Goal: Task Accomplishment & Management: Manage account settings

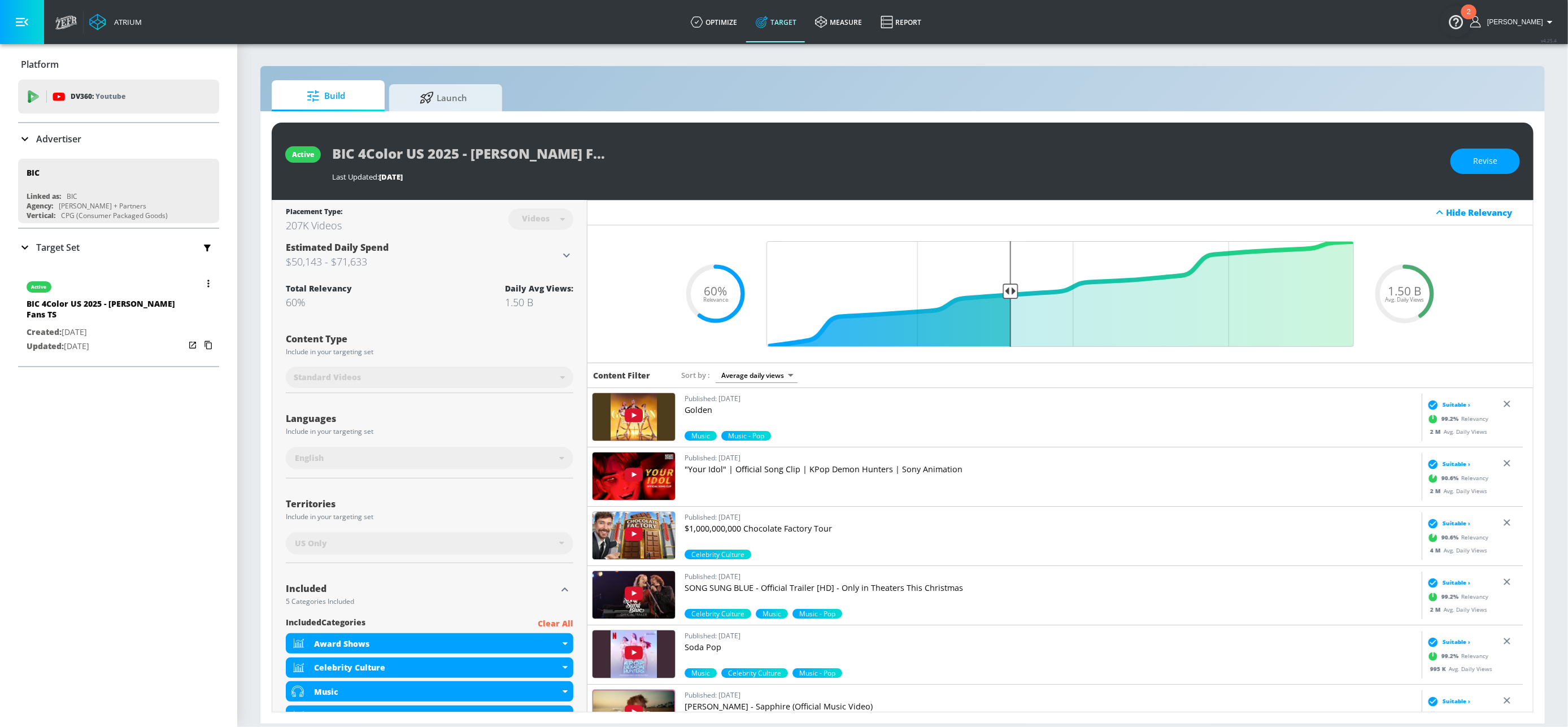
click at [200, 283] on button "button" at bounding box center [208, 284] width 16 height 16
click at [128, 310] on li "Duplicate" at bounding box center [147, 306] width 112 height 19
click at [24, 247] on icon at bounding box center [24, 248] width 7 height 4
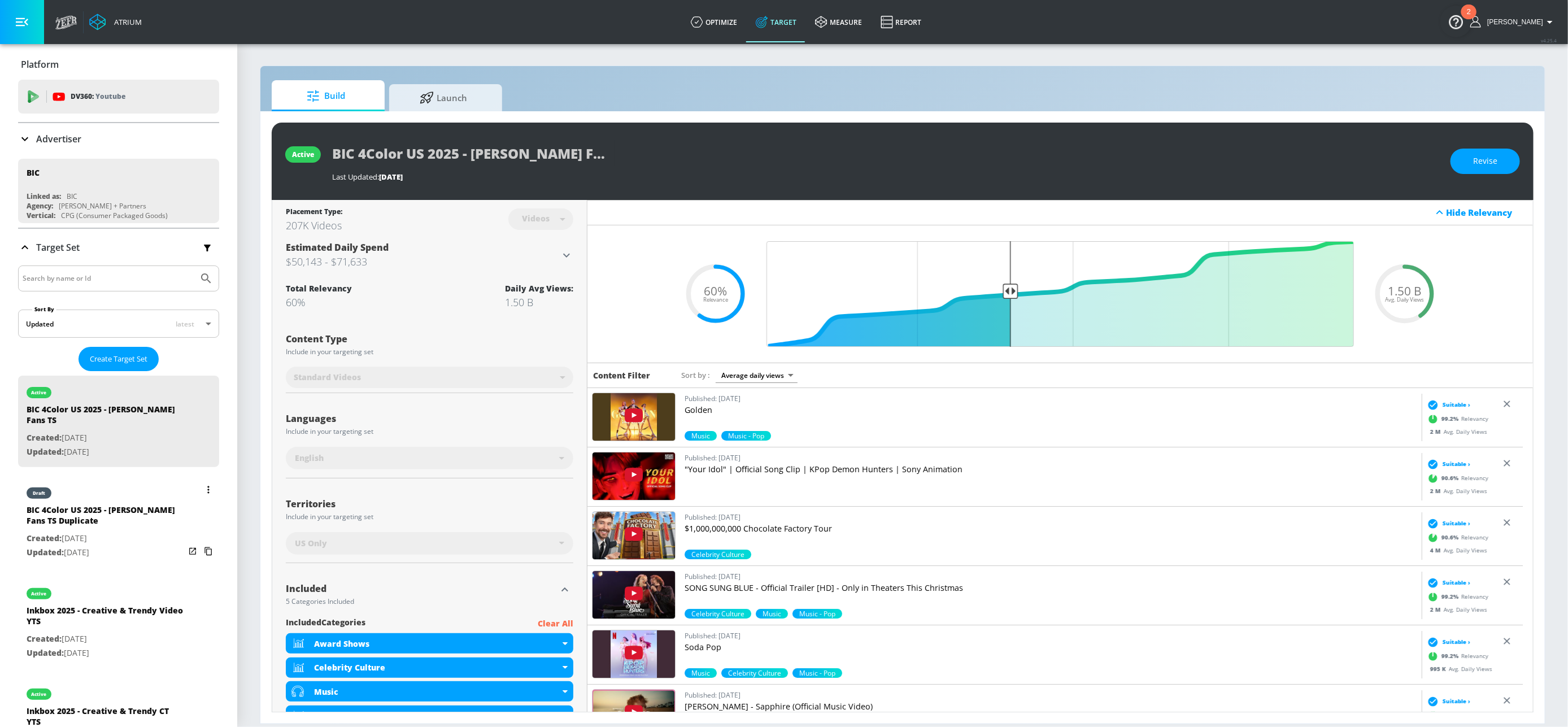
click at [79, 517] on div "BIC 4Color US 2025 - [PERSON_NAME] Fans TS Duplicate" at bounding box center [106, 518] width 158 height 27
type input "BIC 4Color US 2025 - [PERSON_NAME] Fans TS Duplicate"
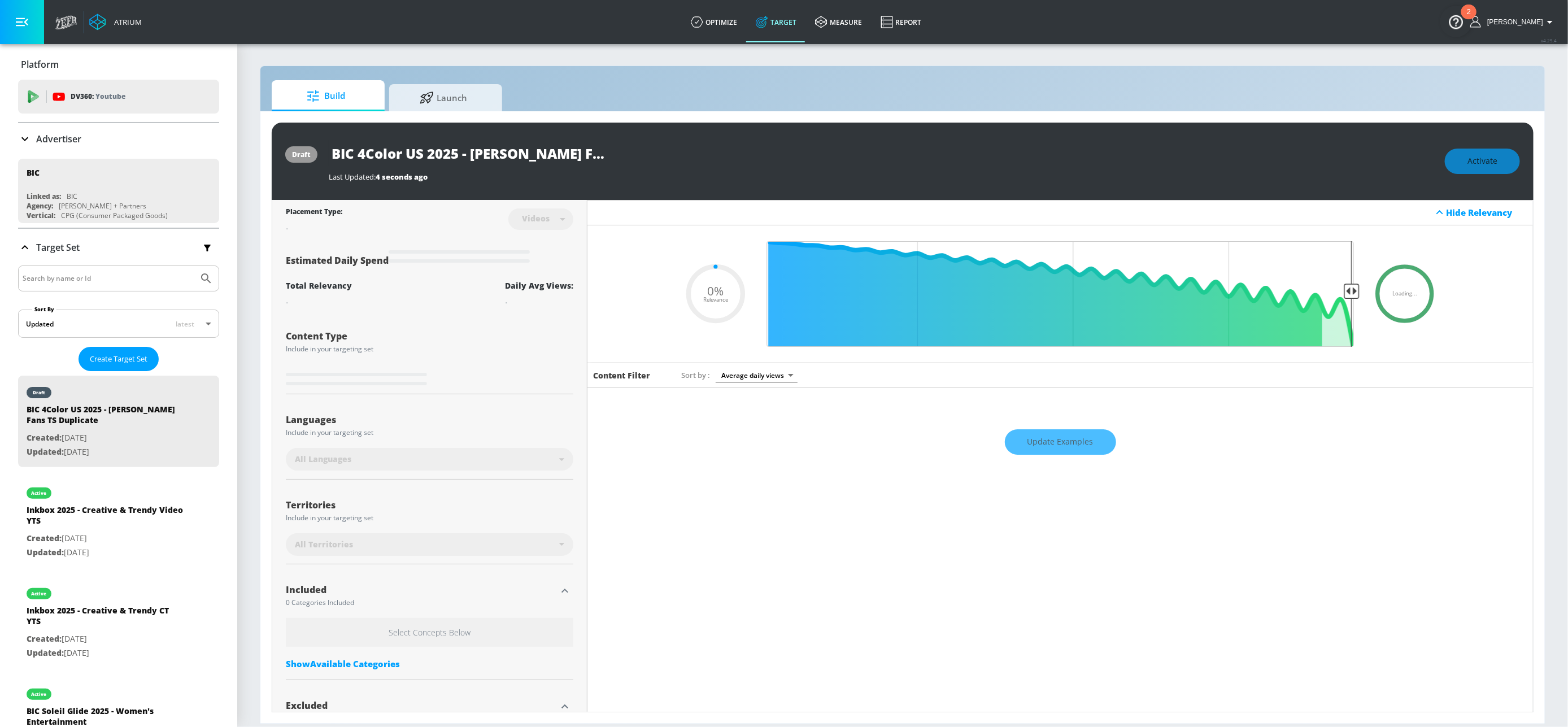
type input "0.6"
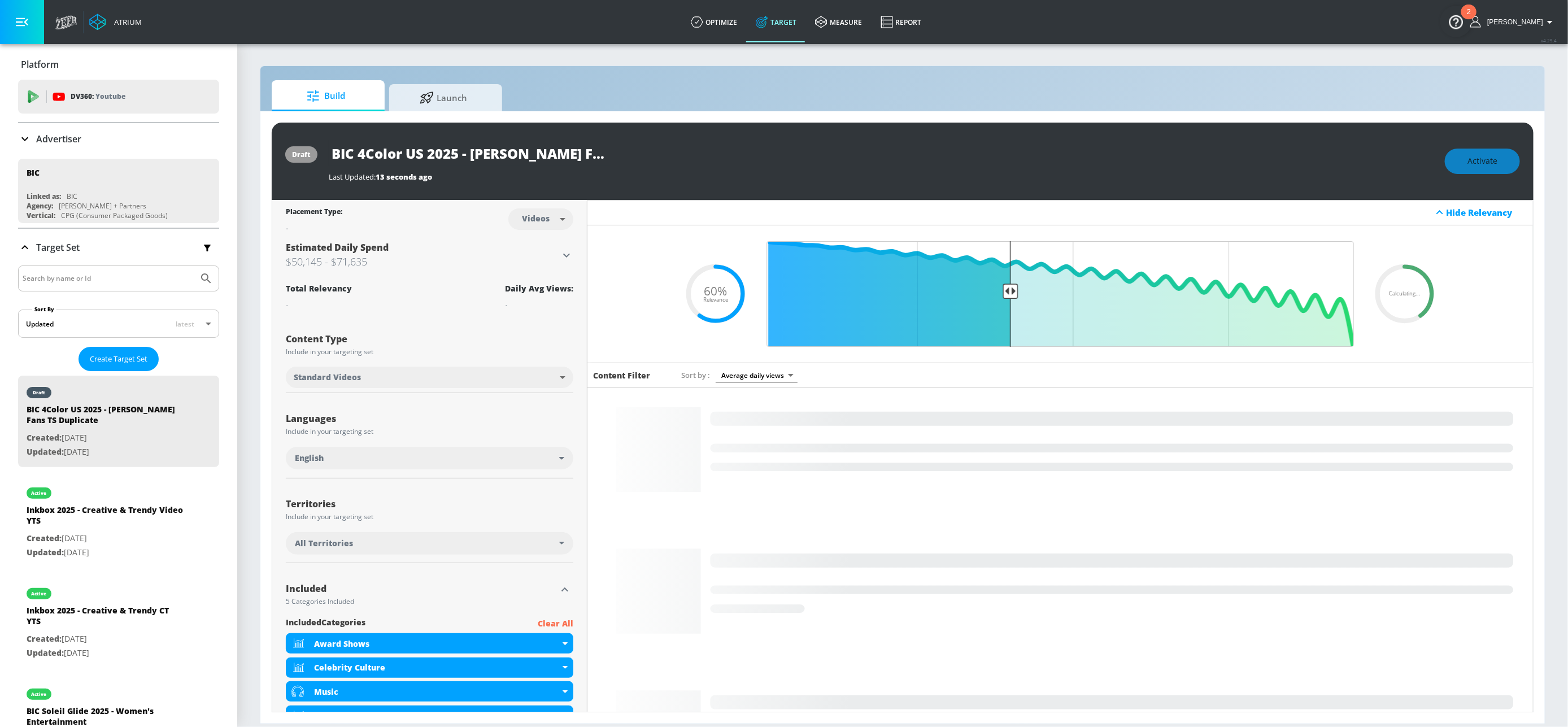
click at [532, 222] on body "Atrium optimize Target measure Report optimize Target measure Report v 4.25.4 A…" at bounding box center [784, 364] width 1568 height 727
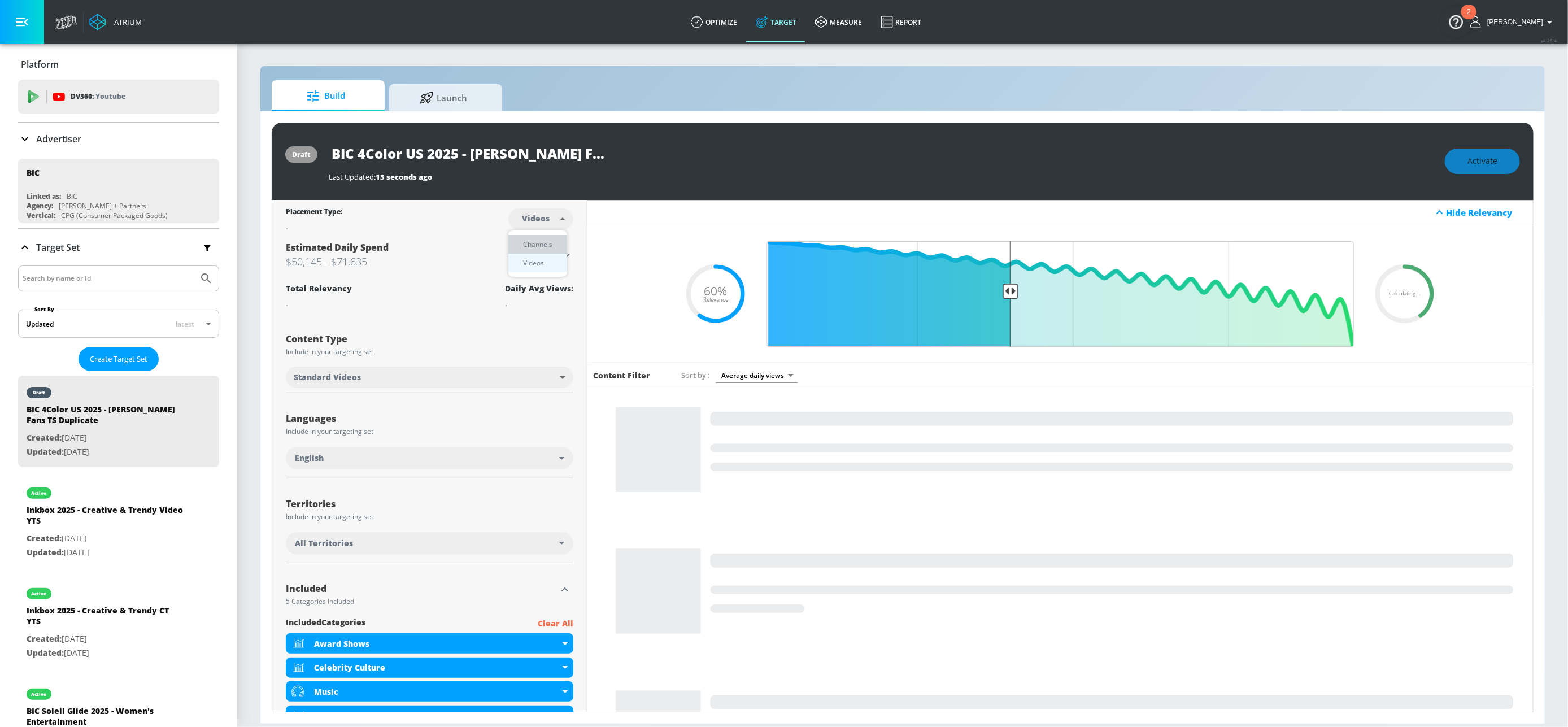
click at [530, 245] on div "Channels" at bounding box center [537, 244] width 41 height 12
type input "channels"
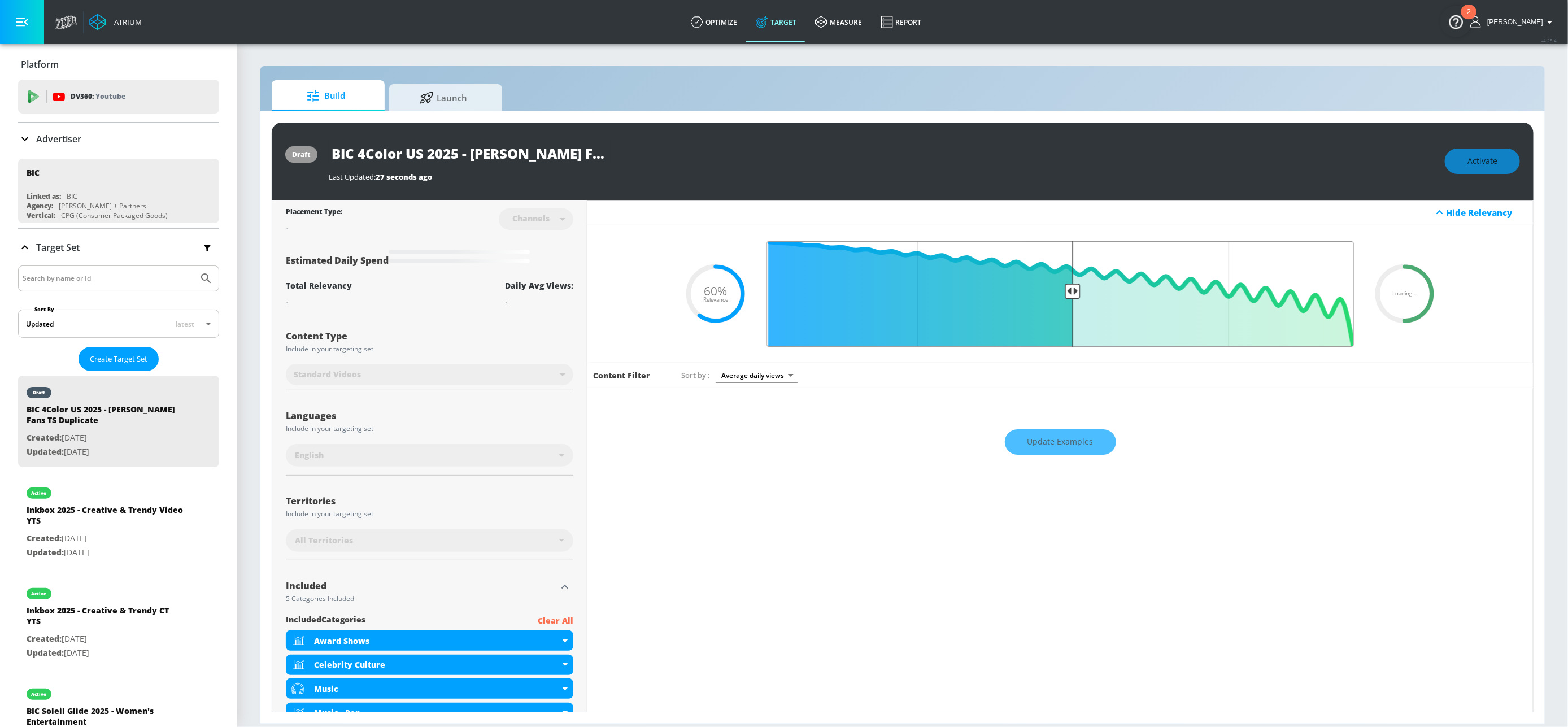
drag, startPoint x: 1005, startPoint y: 292, endPoint x: 1067, endPoint y: 301, distance: 62.6
click at [1067, 301] on input "Final Threshold" at bounding box center [1060, 294] width 599 height 106
click at [1465, 161] on div "Activate" at bounding box center [1482, 161] width 75 height 26
type input "0.6"
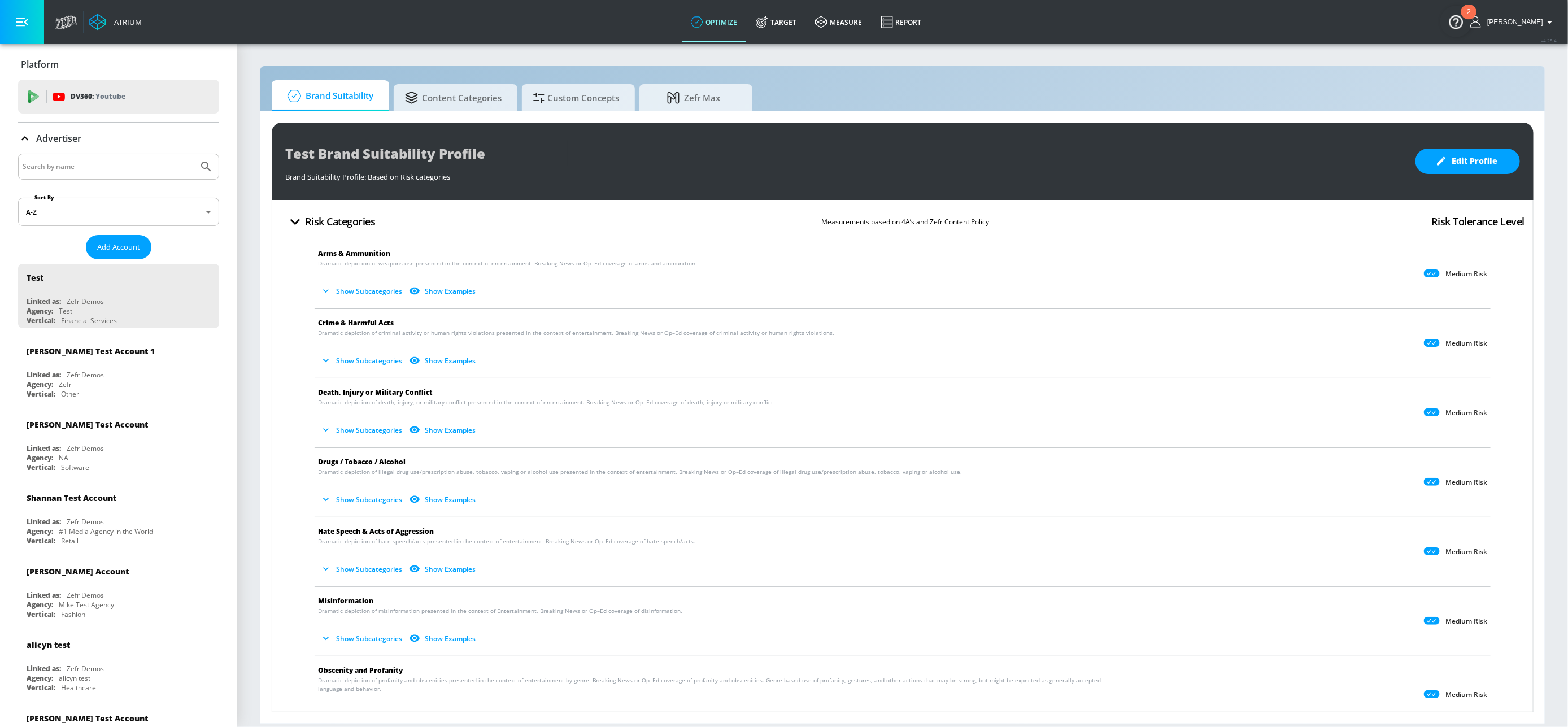
click at [152, 169] on input "Search by name" at bounding box center [108, 167] width 171 height 15
click at [131, 169] on input "Search by name" at bounding box center [108, 167] width 171 height 15
type input "charlie puth"
click at [194, 154] on button "Submit Search" at bounding box center [206, 166] width 25 height 25
click at [54, 141] on p "Advertiser" at bounding box center [58, 138] width 45 height 12
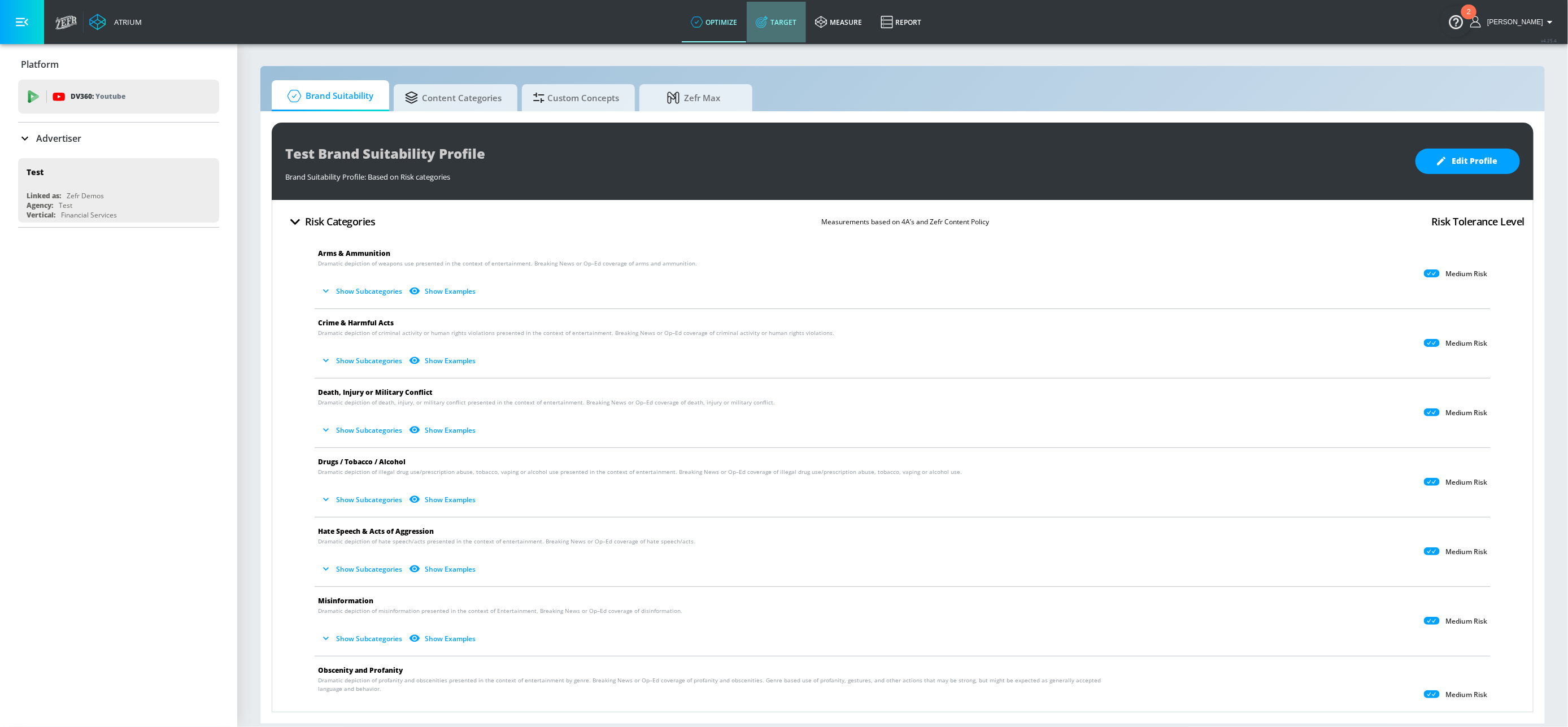
click at [788, 19] on link "Target" at bounding box center [776, 22] width 59 height 41
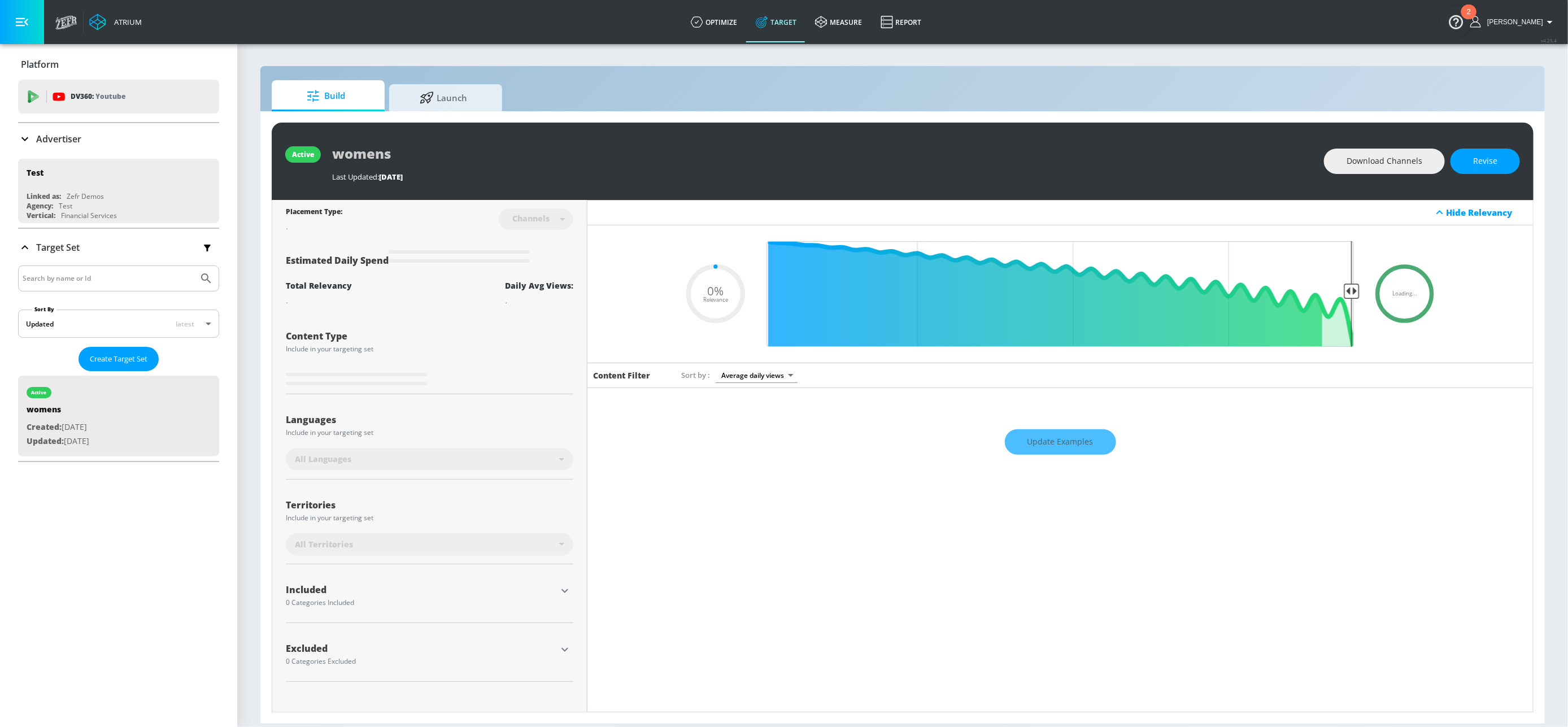
type input "0.6"
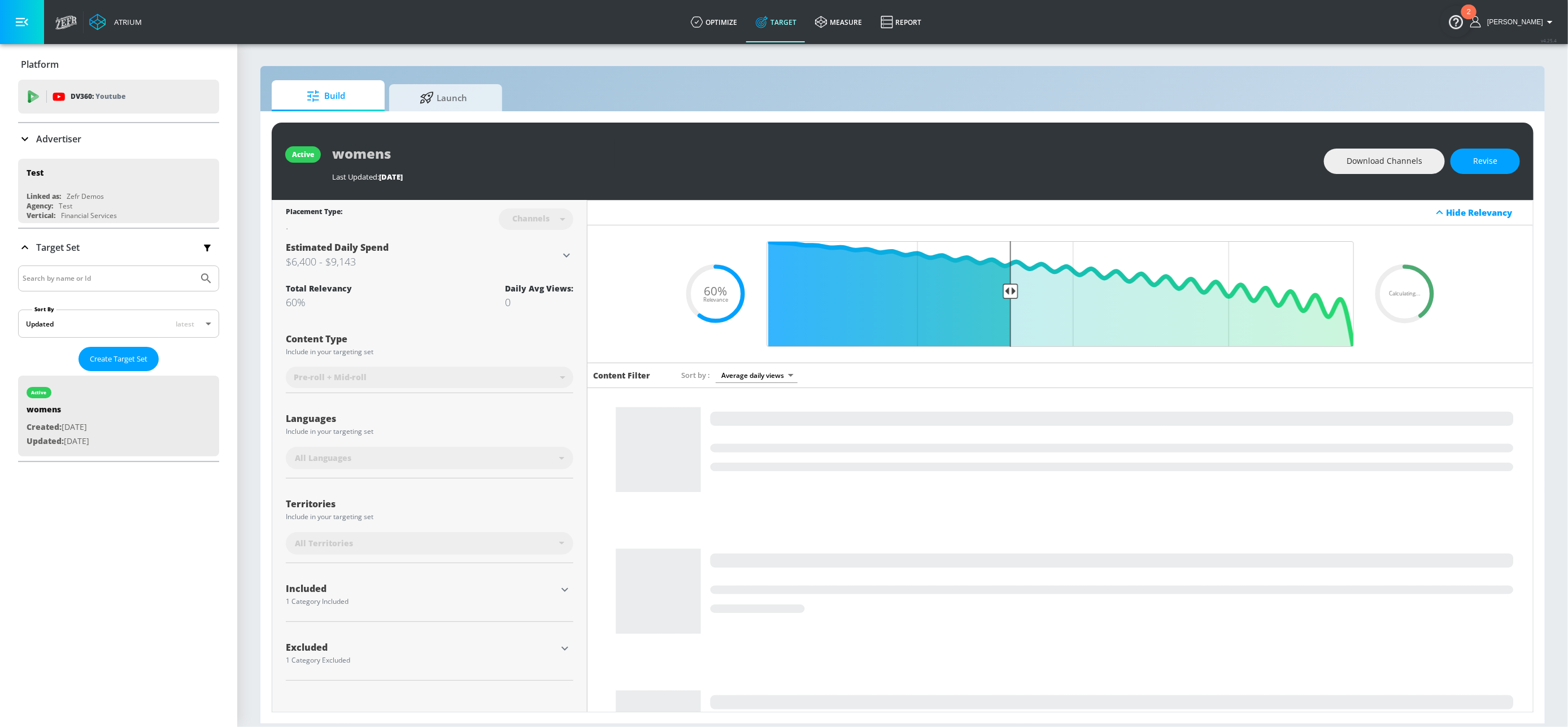
click at [93, 278] on input "Search by name or Id" at bounding box center [108, 278] width 171 height 15
type input "charlie puth"
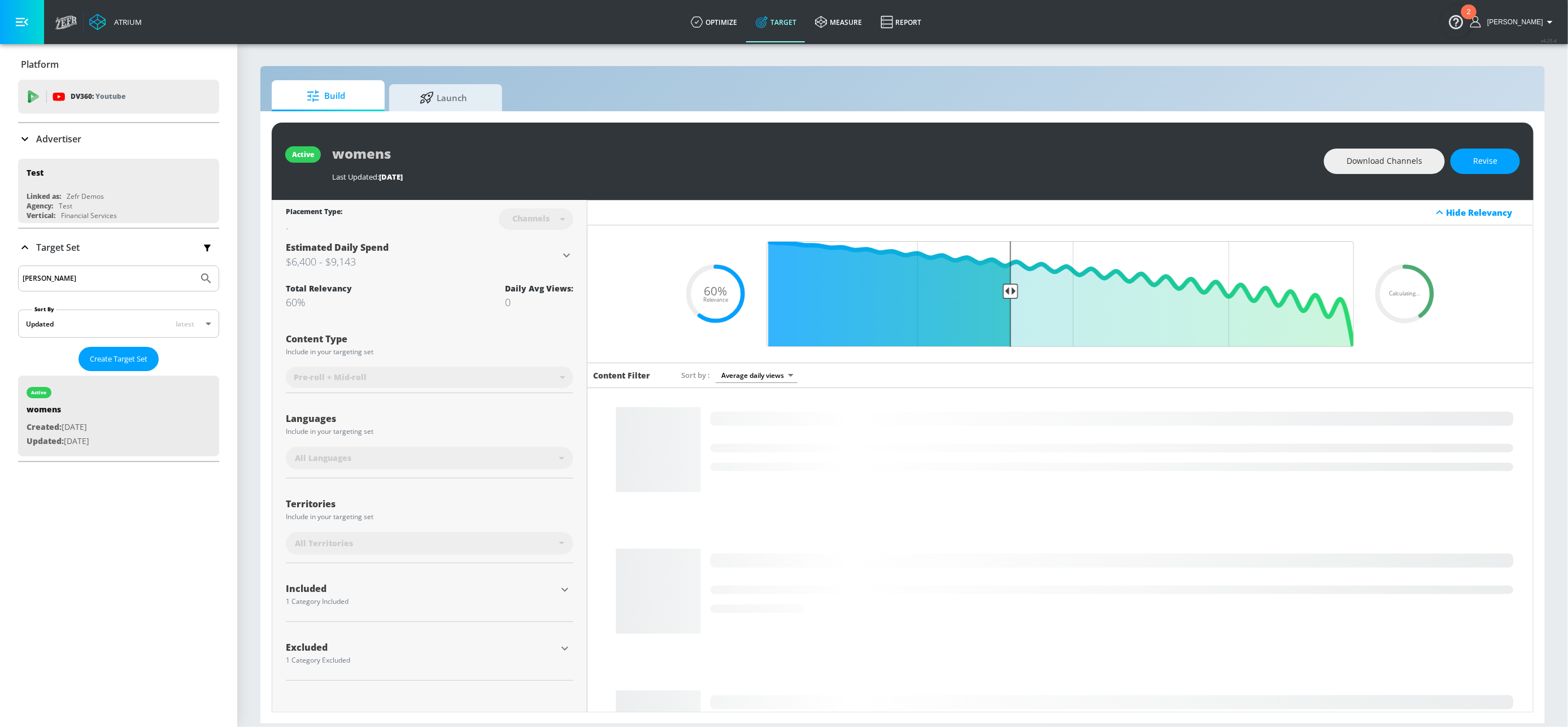
click at [194, 266] on button "Submit Search" at bounding box center [206, 278] width 25 height 25
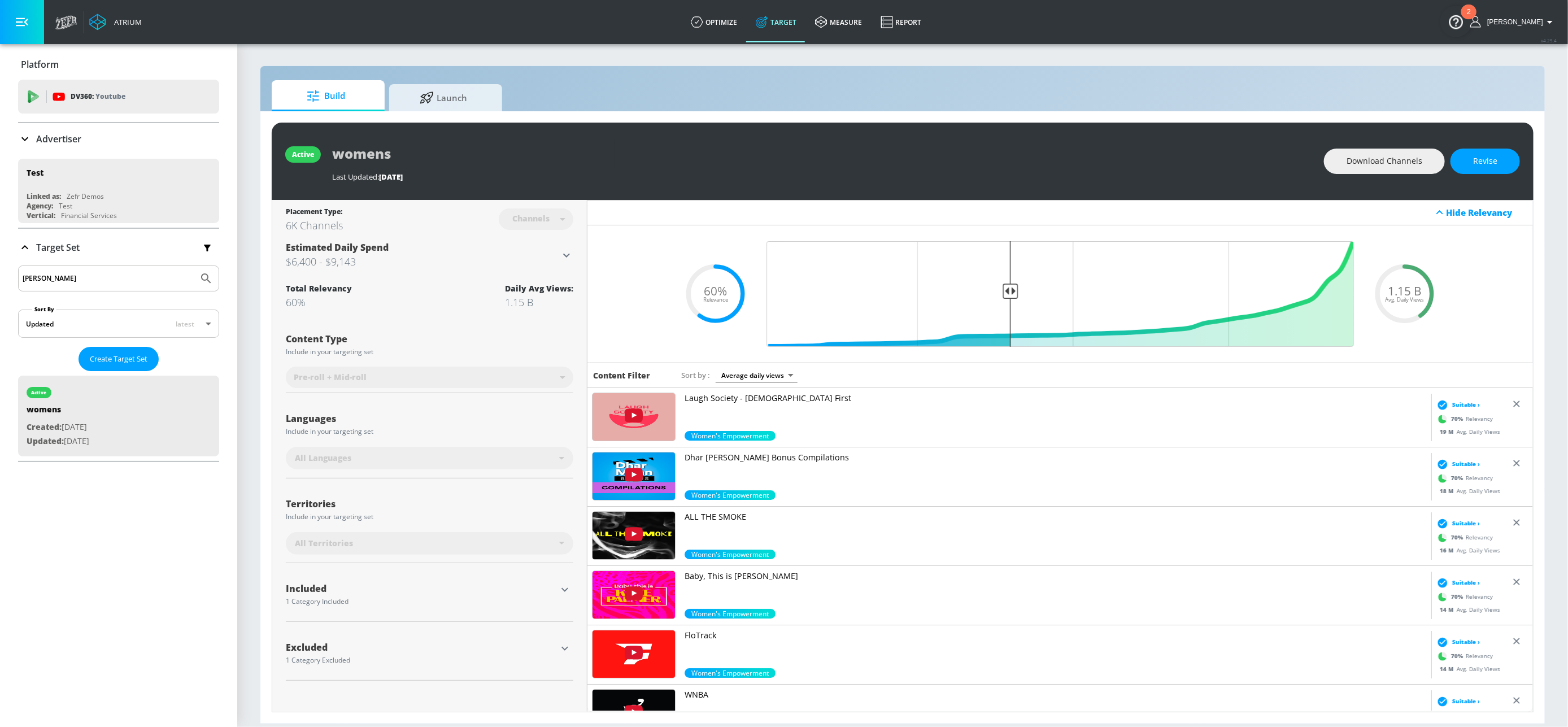
click at [94, 281] on input "charlie puth" at bounding box center [108, 278] width 171 height 15
click at [194, 266] on button "Submit Search" at bounding box center [206, 278] width 25 height 25
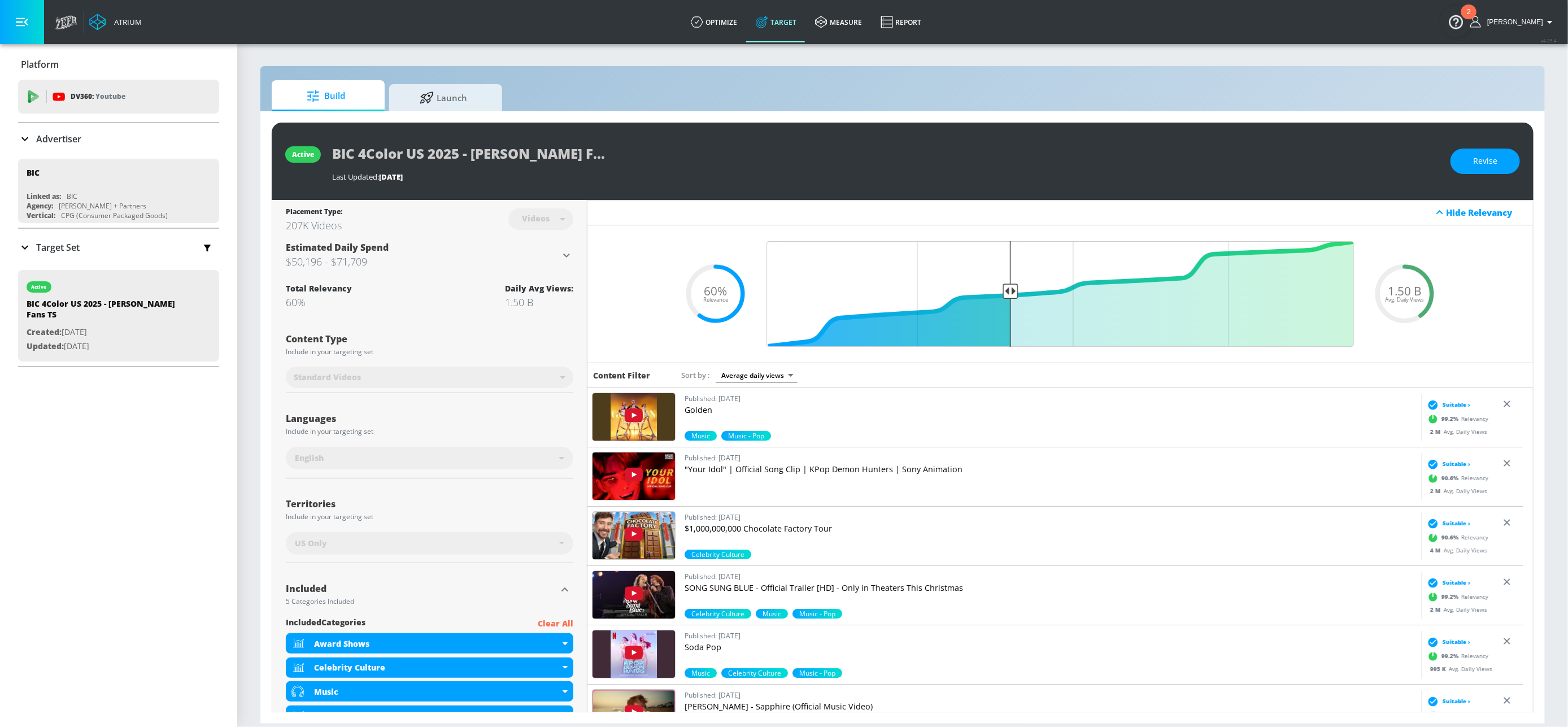
click at [24, 247] on icon at bounding box center [24, 248] width 7 height 4
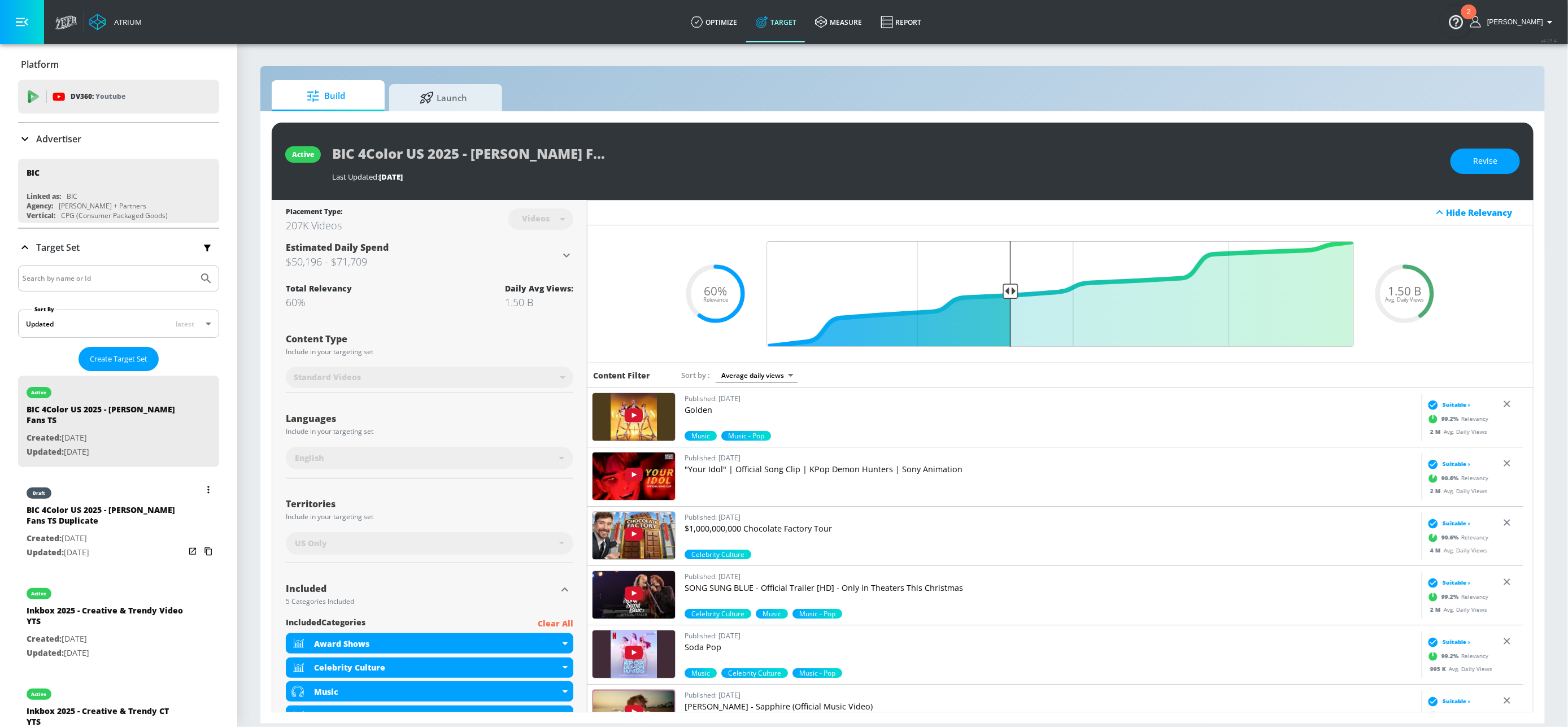
click at [112, 521] on div "BIC 4Color US 2025 - [PERSON_NAME] Fans TS Duplicate" at bounding box center [106, 518] width 158 height 27
type input "BIC 4Color US 2025 - [PERSON_NAME] Fans TS Duplicate"
type input "channels"
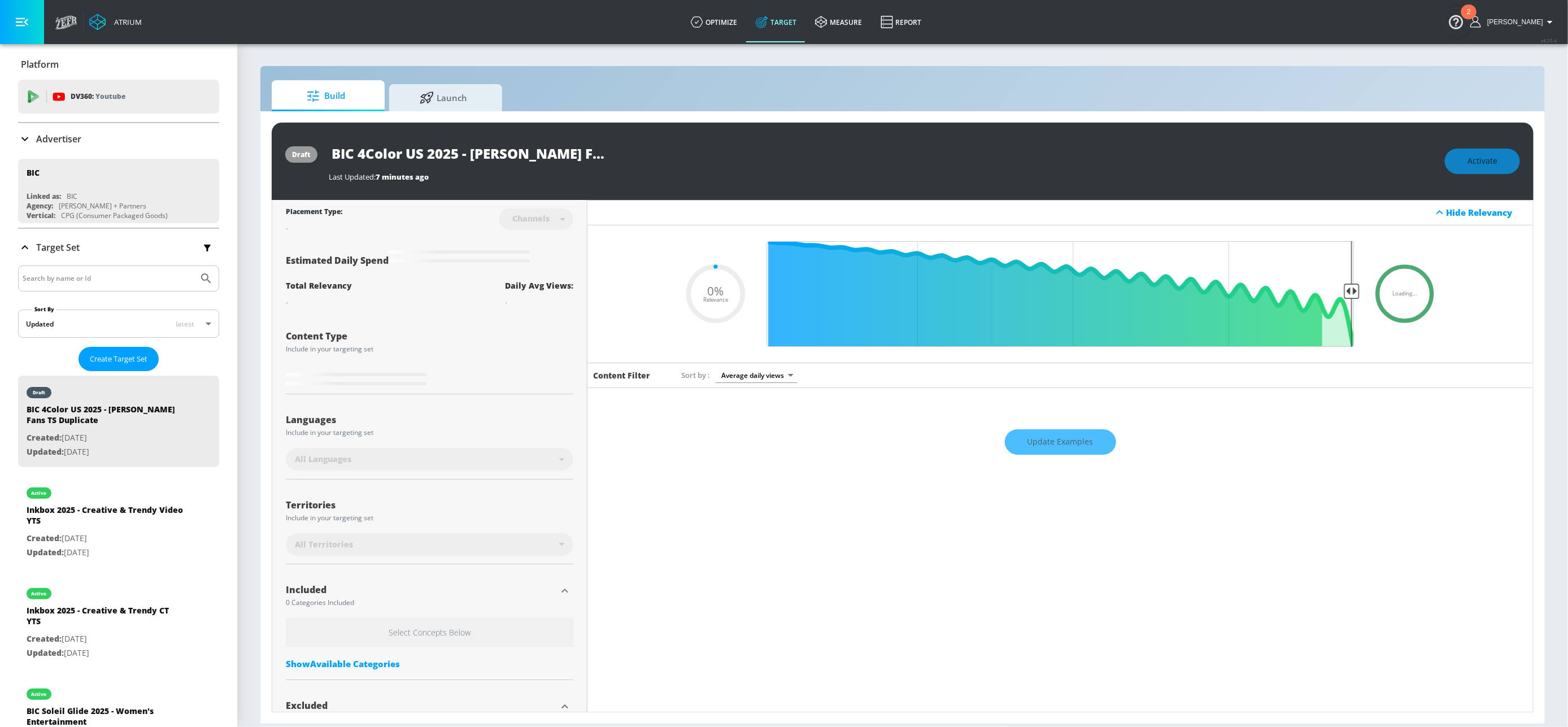
click at [1494, 156] on div "Activate" at bounding box center [1482, 161] width 75 height 26
click at [1479, 163] on div "Activate" at bounding box center [1482, 161] width 75 height 26
type input "0.6"
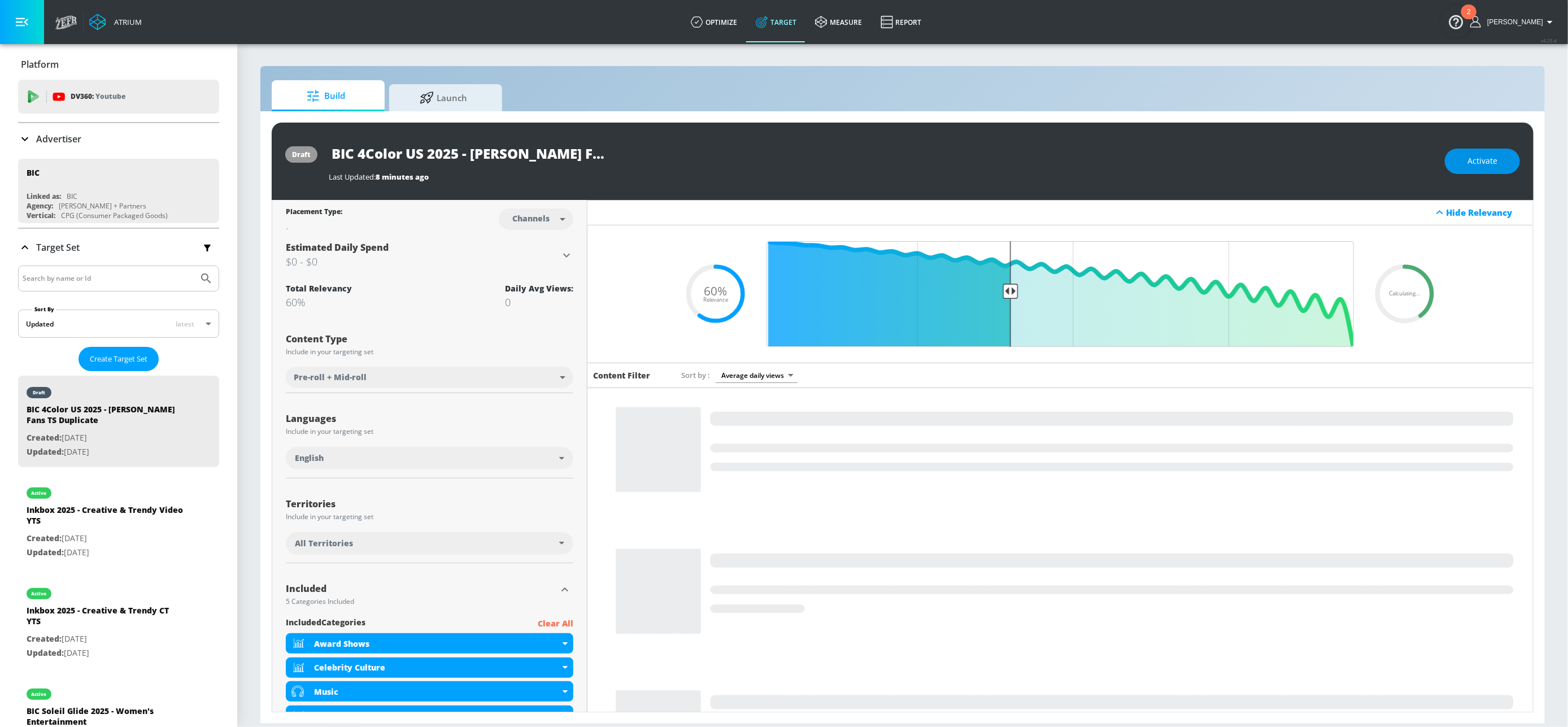
click at [1483, 167] on span "Activate" at bounding box center [1482, 161] width 30 height 14
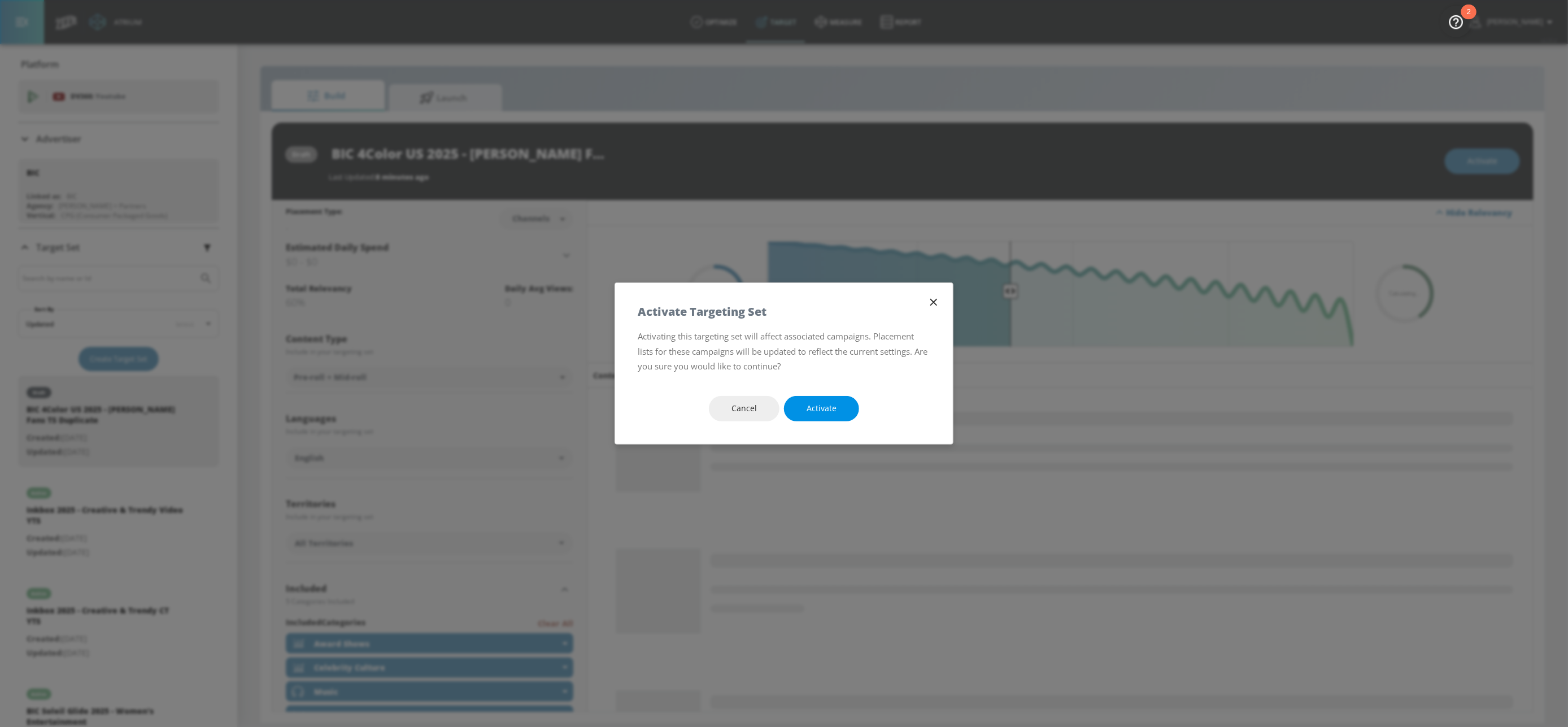
click at [819, 406] on span "Activate" at bounding box center [821, 409] width 30 height 14
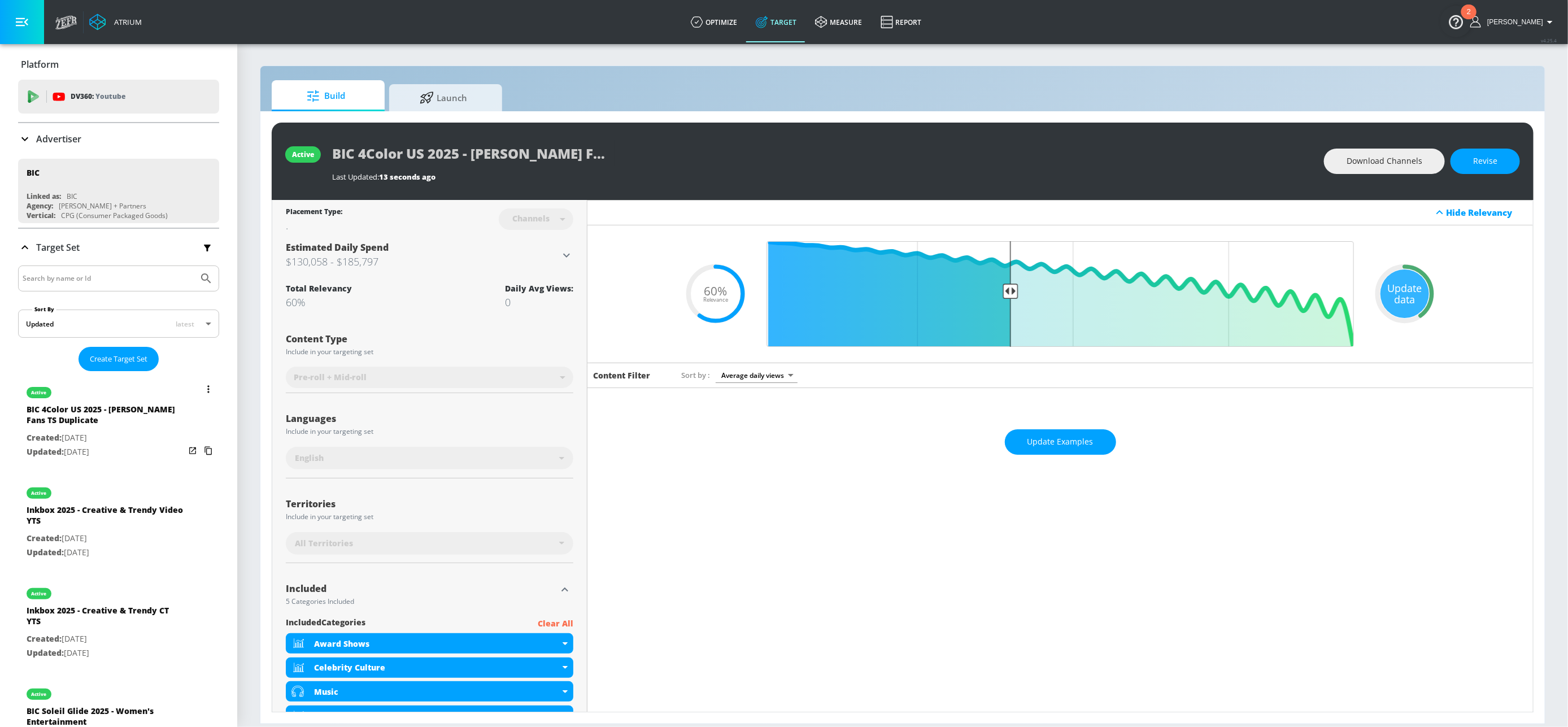
click at [200, 388] on button "list of Target Set" at bounding box center [208, 389] width 16 height 16
click at [131, 435] on li "Rename" at bounding box center [147, 432] width 112 height 19
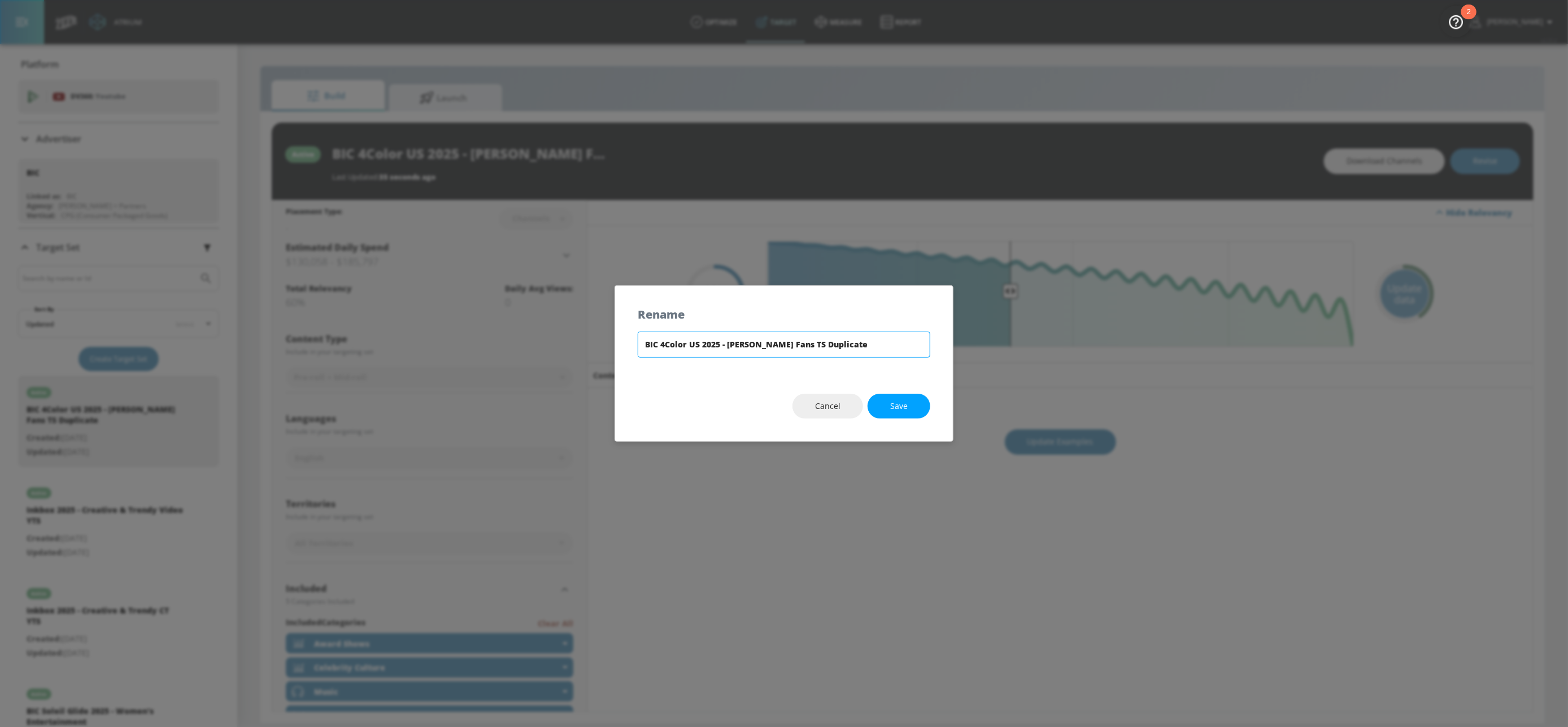
click at [805, 343] on input "BIC 4Color US 2025 - [PERSON_NAME] Fans TS Duplicate" at bounding box center [784, 345] width 293 height 26
drag, startPoint x: 800, startPoint y: 344, endPoint x: 896, endPoint y: 343, distance: 96.0
click at [896, 343] on input "BIC 4Color US 2025 - [PERSON_NAME] Fans TS Duplicate" at bounding box center [784, 345] width 293 height 26
type input "BIC 4Color US 2025 - [PERSON_NAME] Fans CT"
click at [906, 412] on span "Save" at bounding box center [898, 406] width 18 height 14
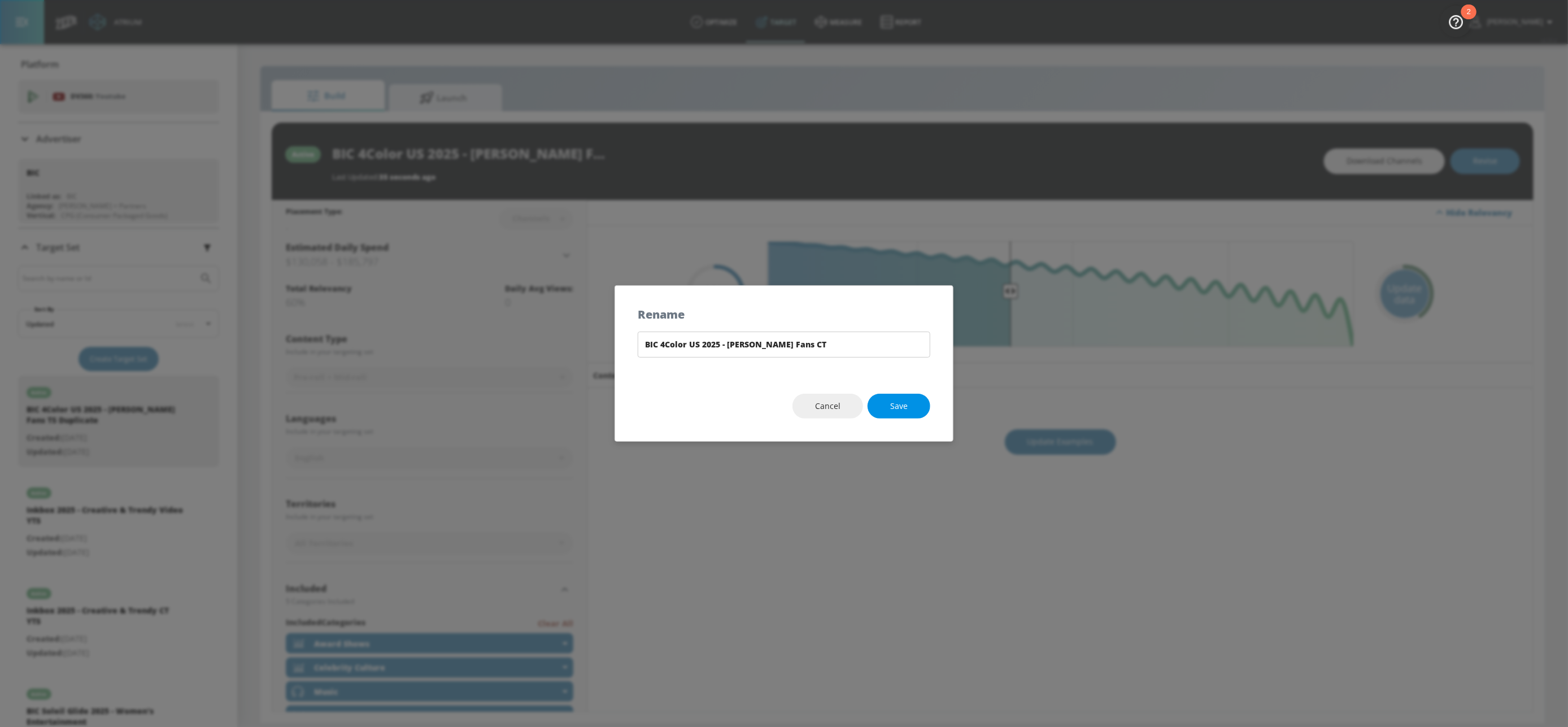
type input "BIC 4Color US 2025 - [PERSON_NAME] Fans CT"
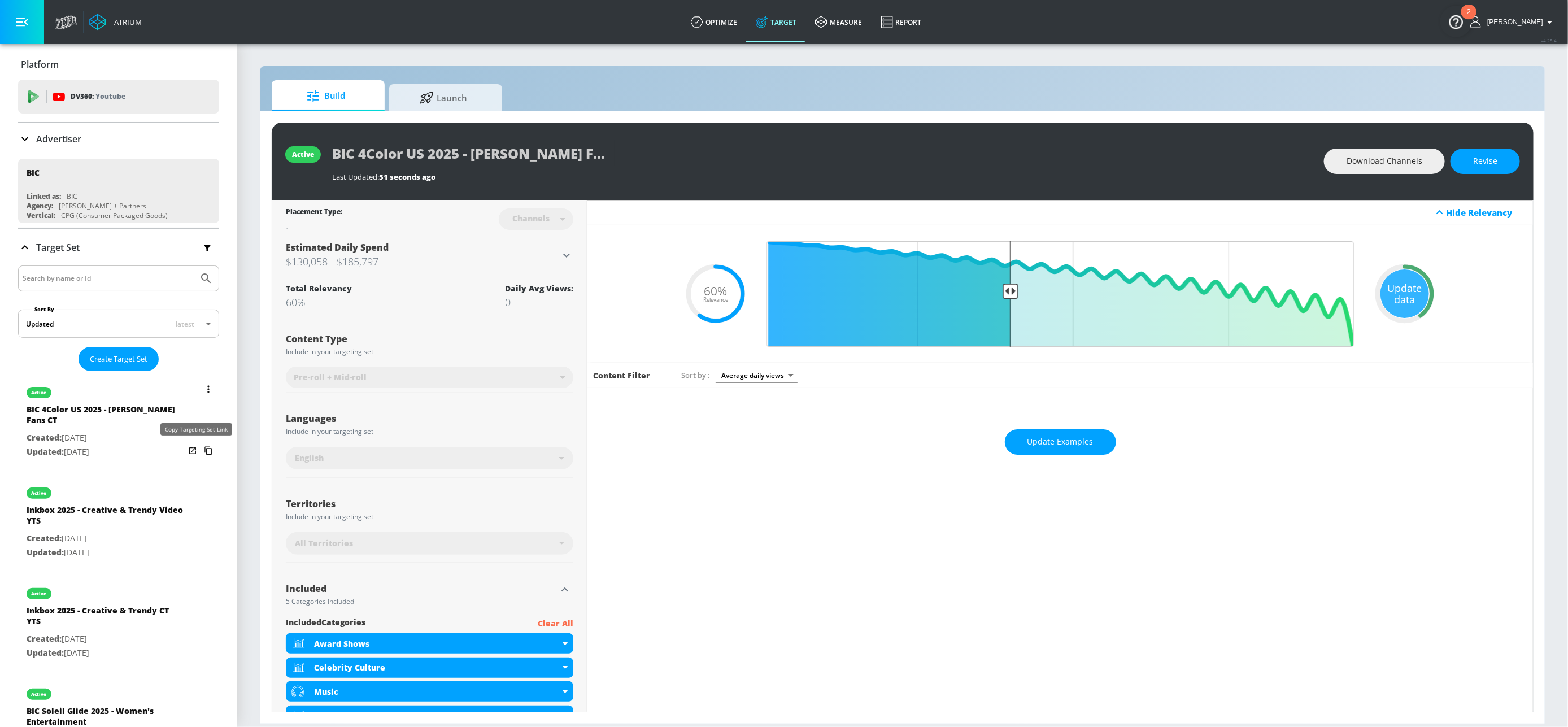
click at [200, 452] on icon "list of Target Set" at bounding box center [209, 451] width 18 height 18
click at [208, 388] on icon "list of Target Set" at bounding box center [209, 389] width 2 height 8
click at [117, 432] on li "Rename" at bounding box center [147, 432] width 112 height 19
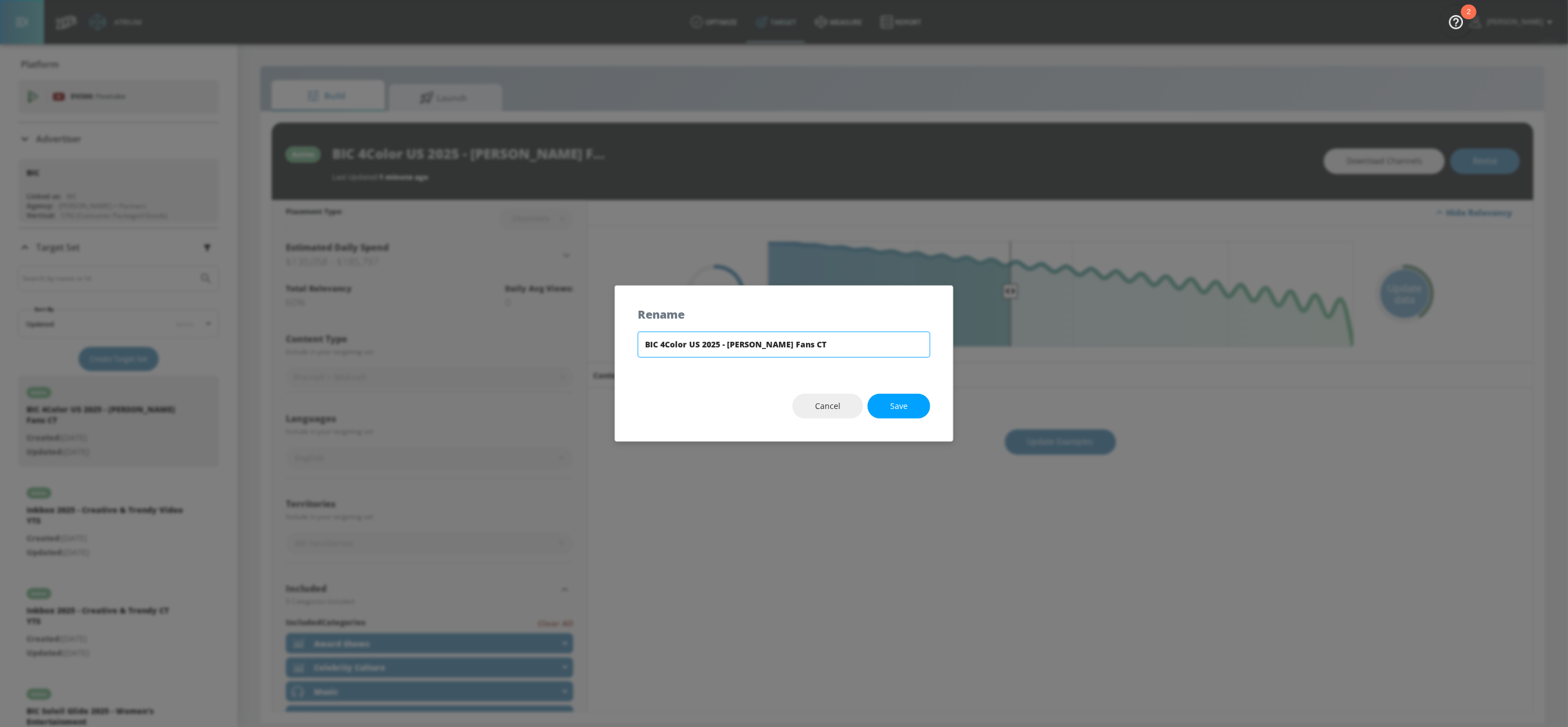
click at [763, 343] on input "BIC 4Color US 2025 - [PERSON_NAME] Fans CT" at bounding box center [784, 345] width 293 height 26
click at [831, 410] on span "Cancel" at bounding box center [828, 406] width 26 height 14
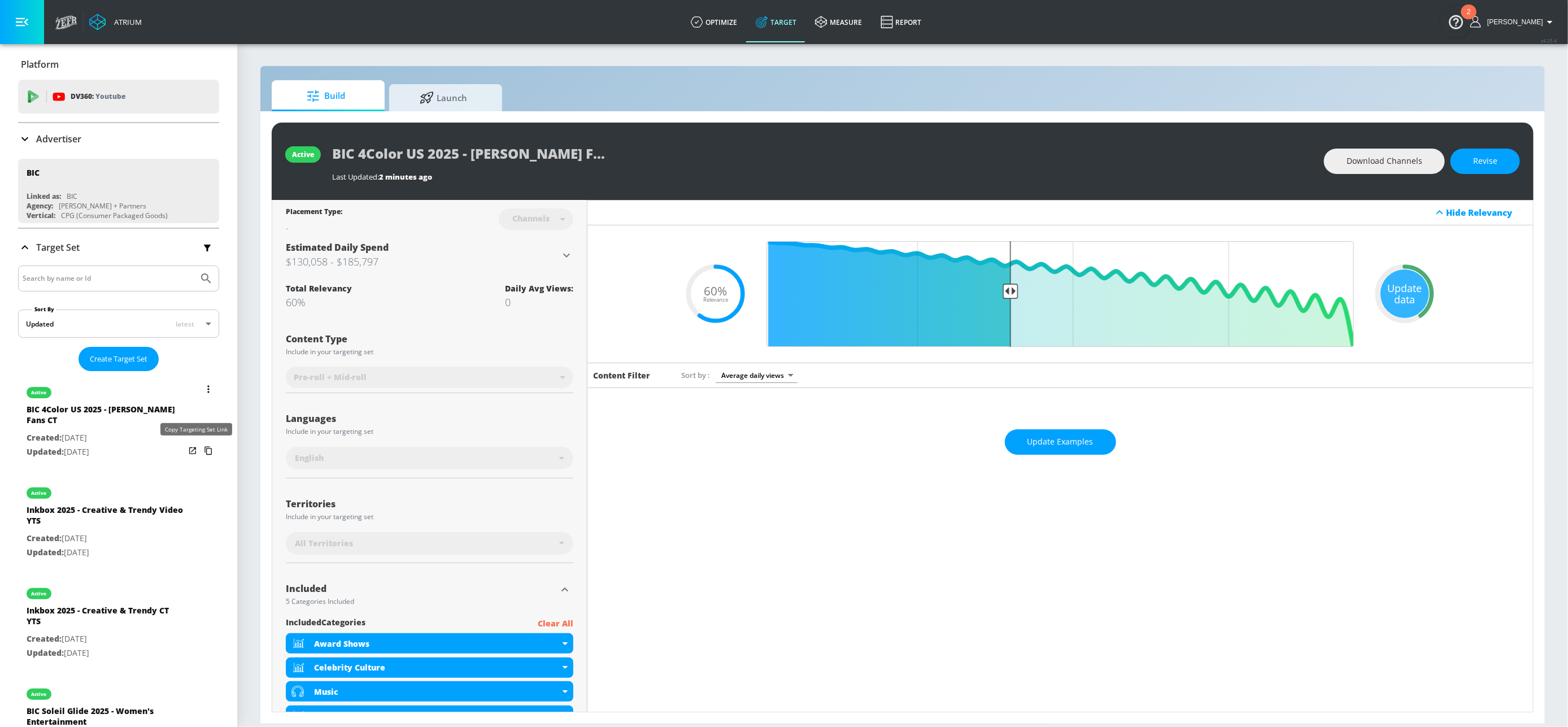
click at [200, 451] on icon "list of Target Set" at bounding box center [209, 451] width 18 height 18
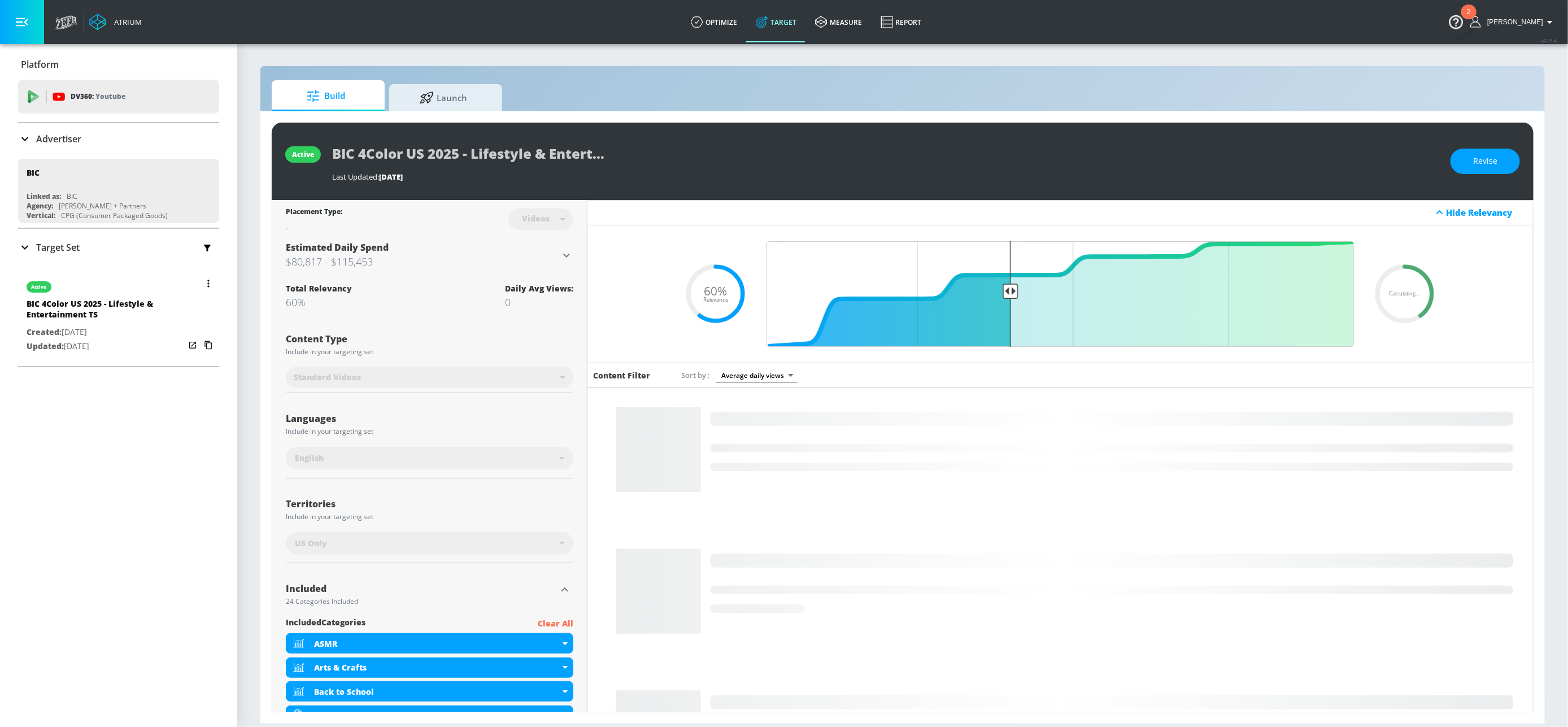
click at [200, 287] on button "button" at bounding box center [208, 284] width 16 height 16
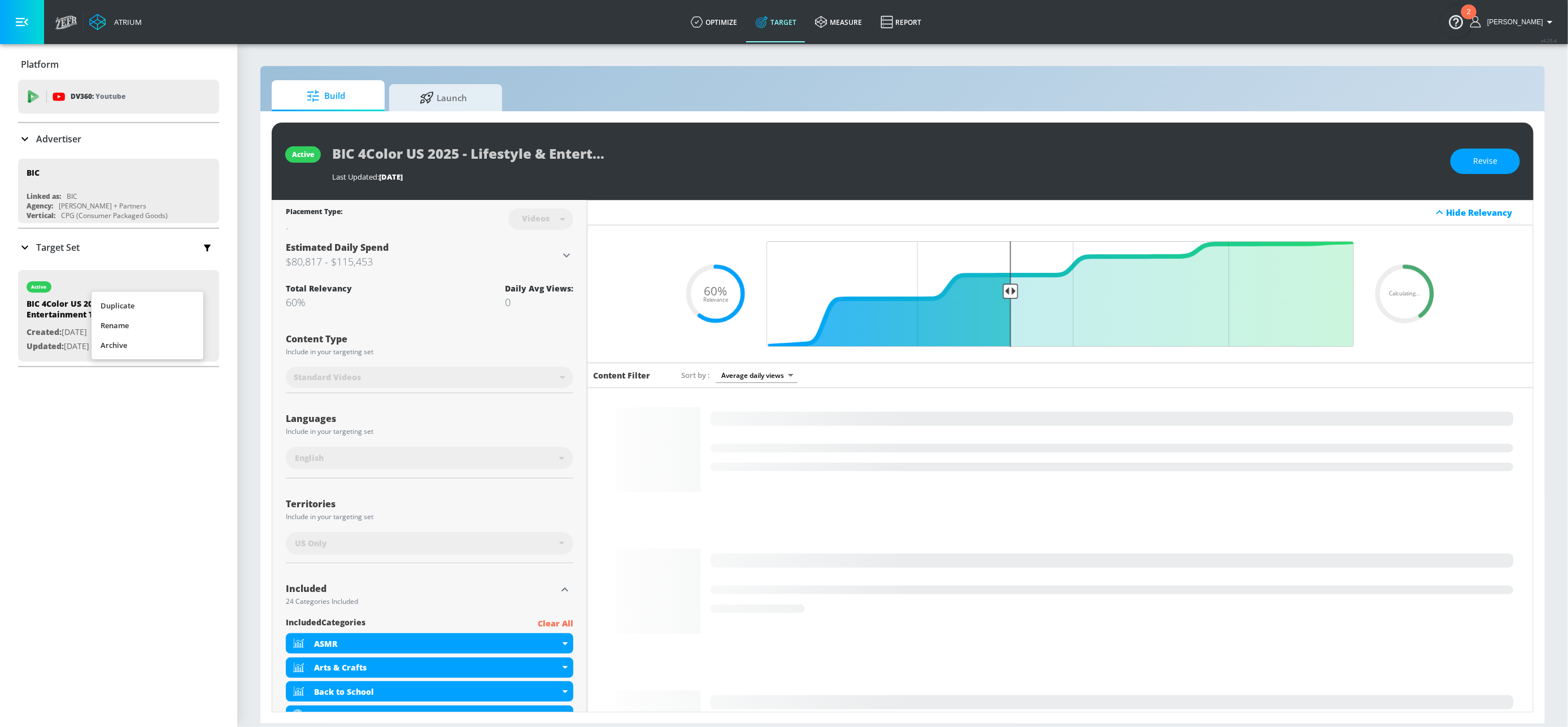
click at [128, 306] on li "Duplicate" at bounding box center [147, 306] width 112 height 19
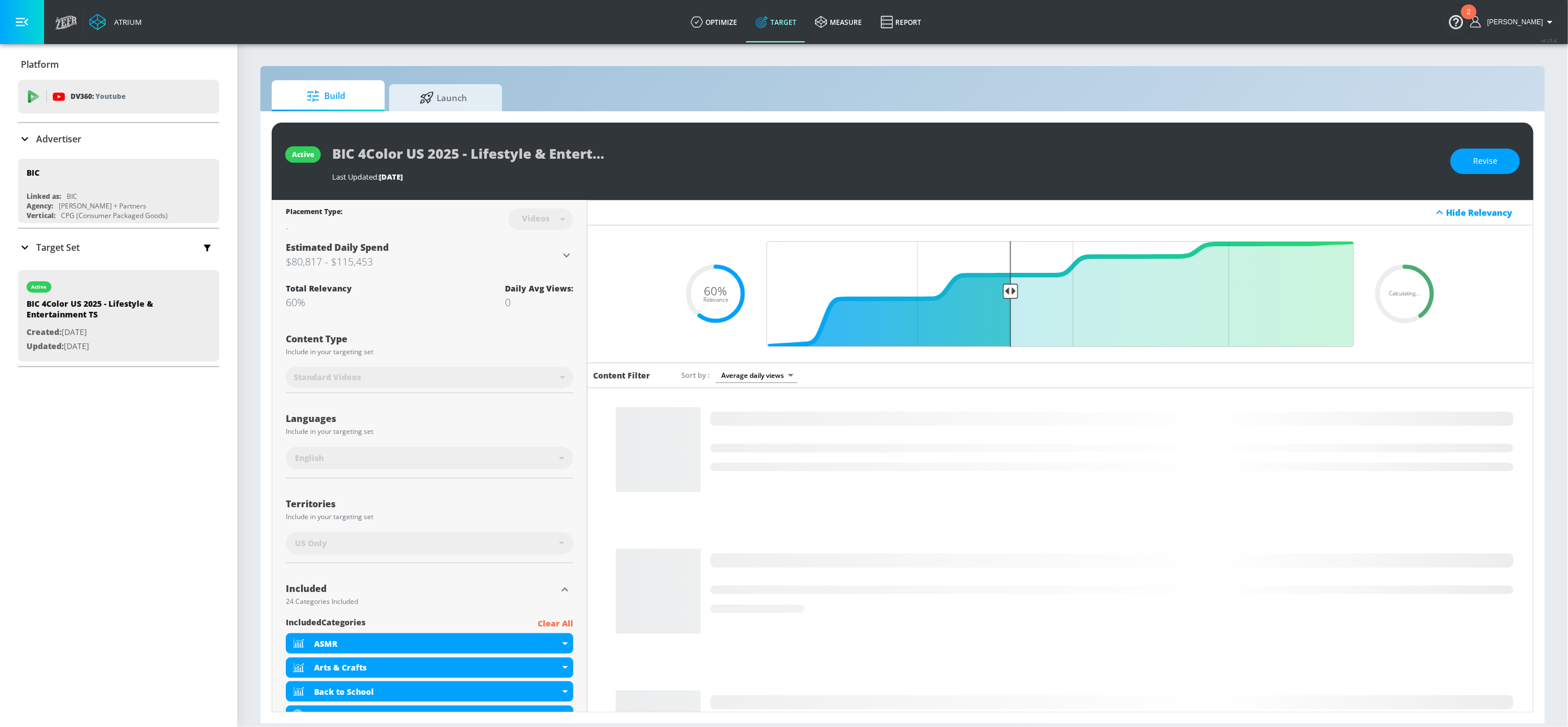
click at [22, 248] on icon at bounding box center [25, 247] width 13 height 13
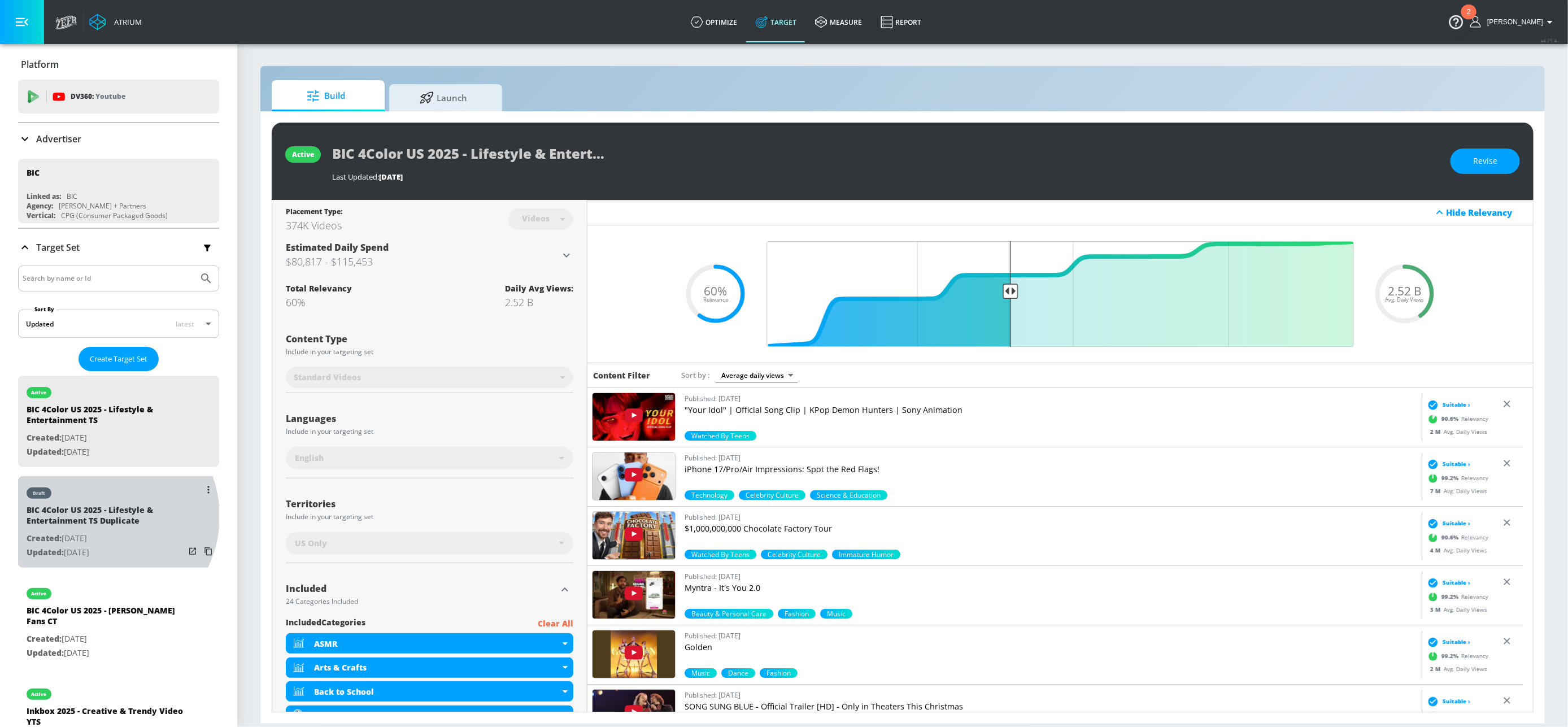
click at [102, 517] on div "BIC 4Color US 2025 - Lifestyle & Entertainment TS Duplicate" at bounding box center [106, 518] width 158 height 27
type input "BIC 4Color US 2025 - Lifestyle & Entertainment TS Duplicate"
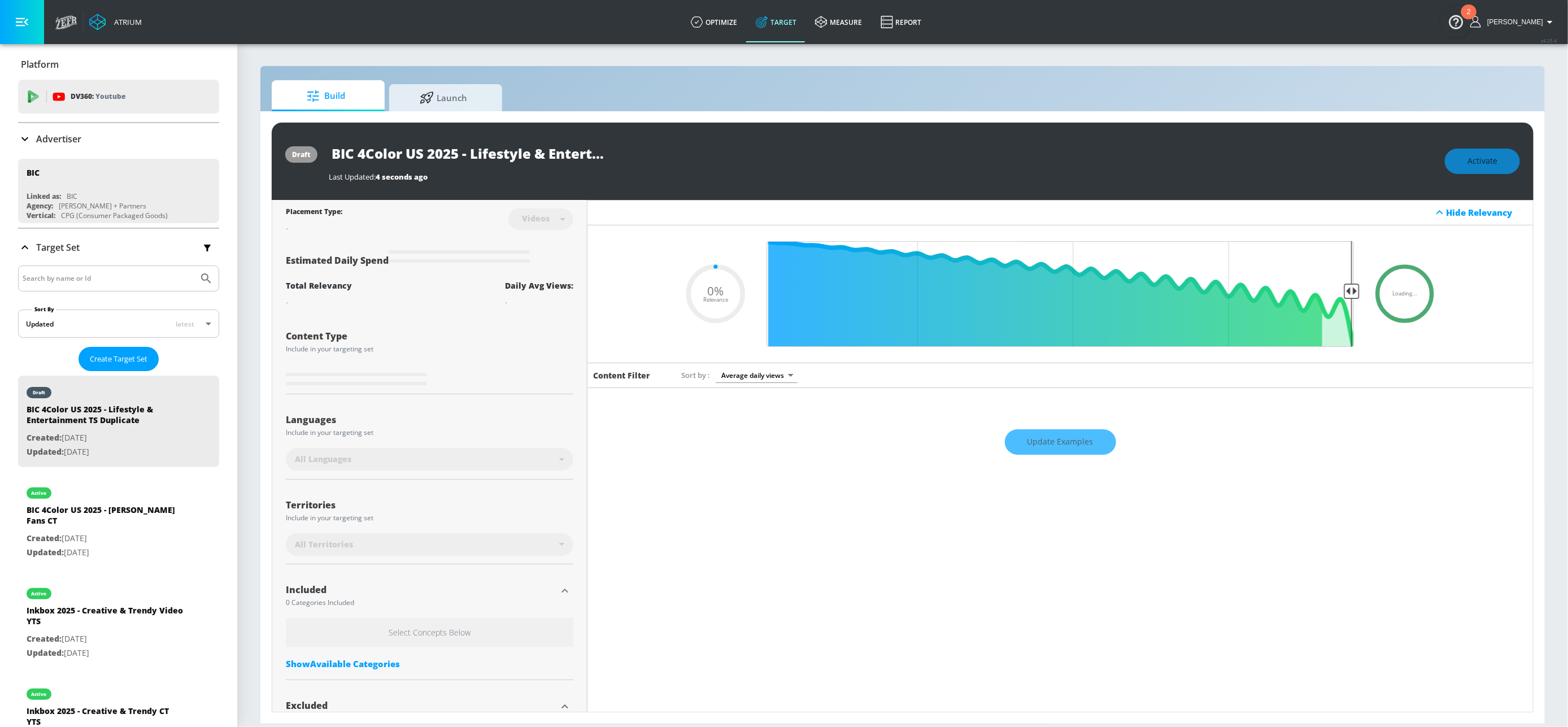
type input "0.6"
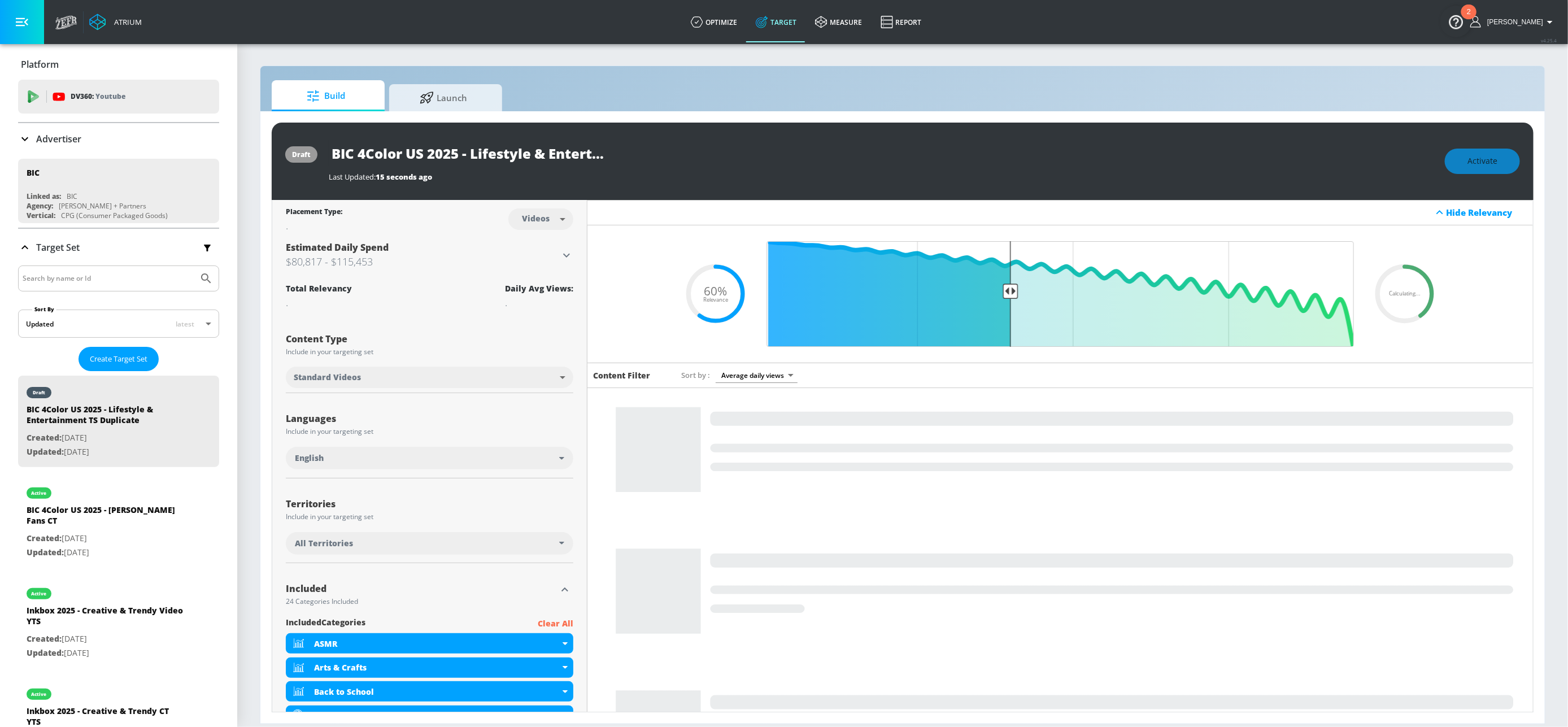
click at [542, 222] on body "Atrium optimize Target measure Report optimize Target measure Report v 4.25.4 A…" at bounding box center [784, 364] width 1568 height 727
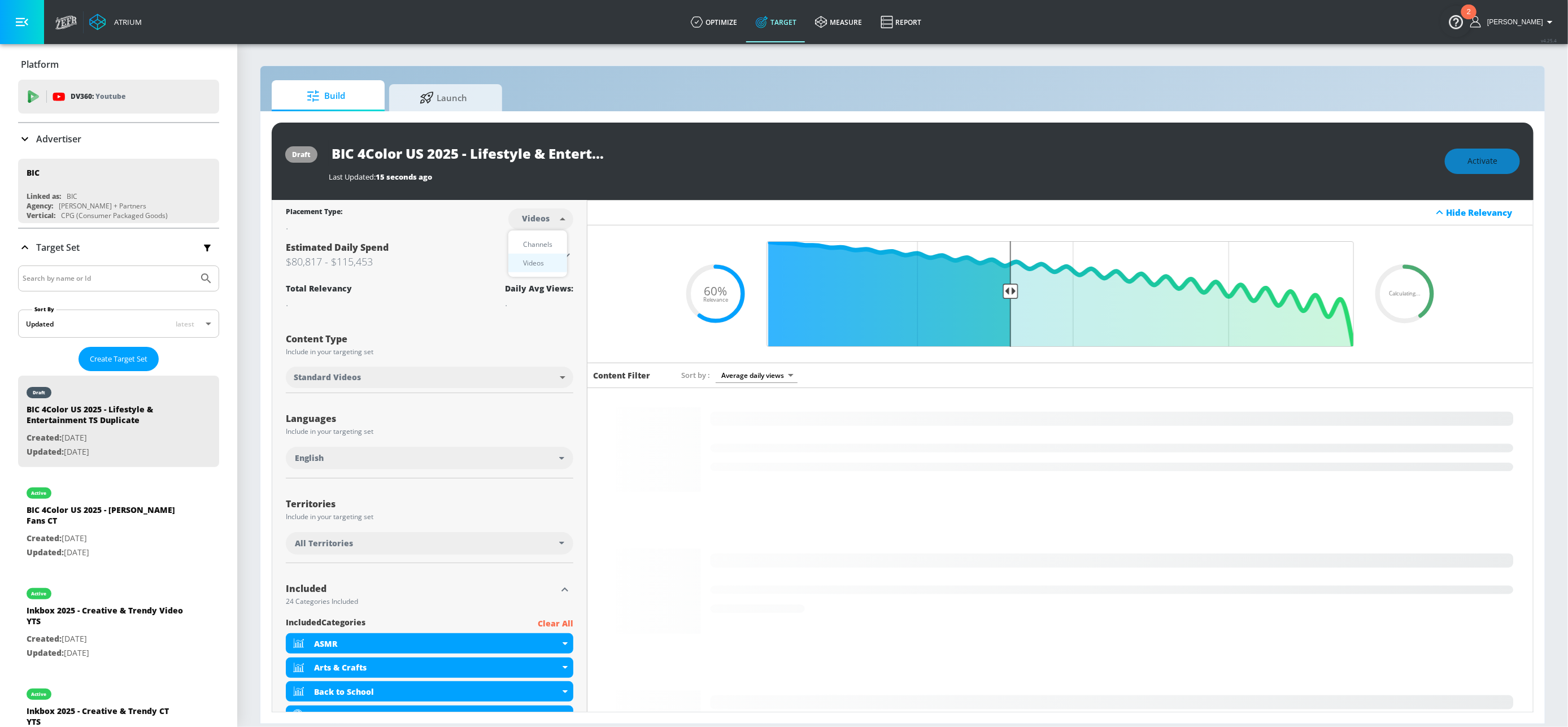
click at [525, 239] on div "Channels" at bounding box center [537, 244] width 41 height 12
type input "channels"
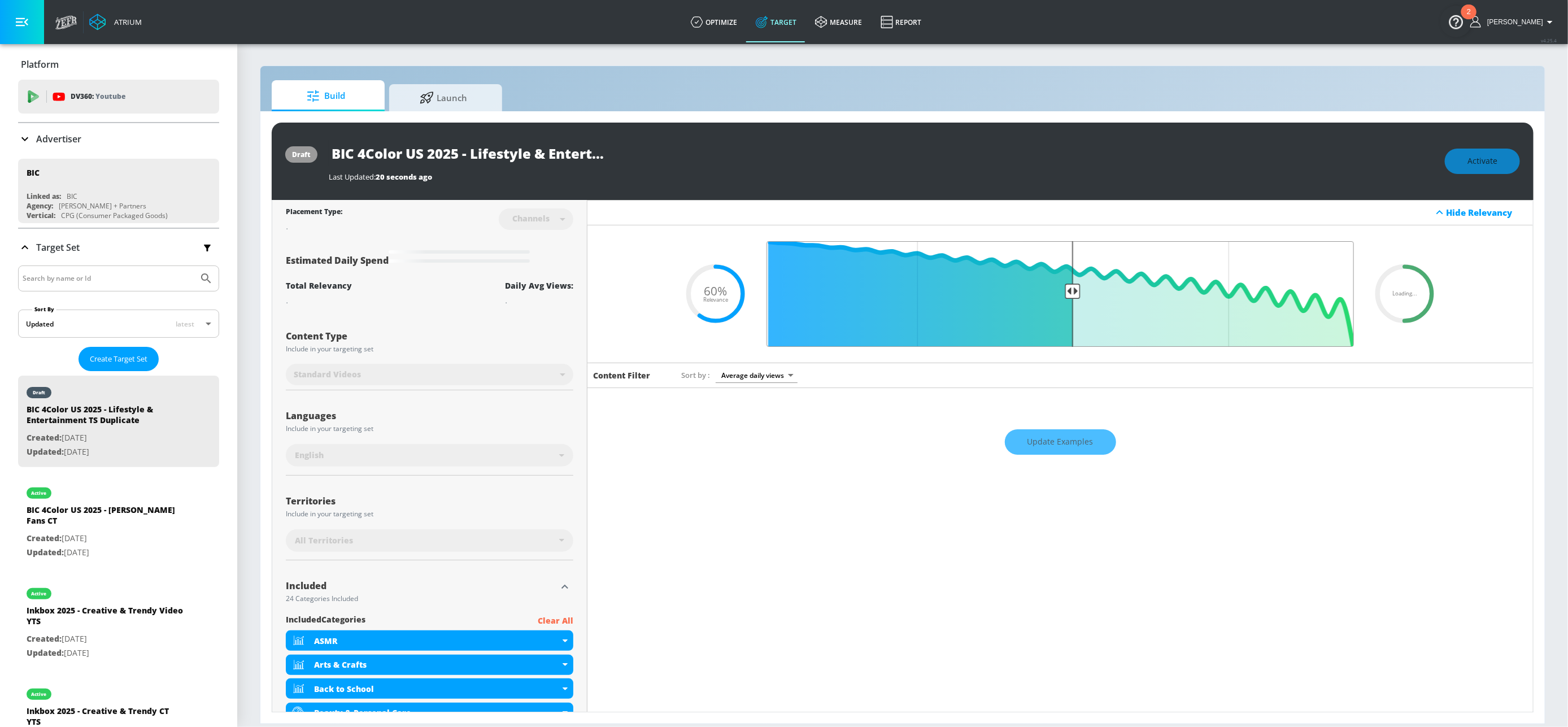
drag, startPoint x: 1007, startPoint y: 292, endPoint x: 1065, endPoint y: 286, distance: 58.3
click at [1065, 286] on input "Final Threshold" at bounding box center [1060, 294] width 599 height 106
click at [1474, 167] on div "Activate" at bounding box center [1482, 161] width 75 height 26
type input "0.6"
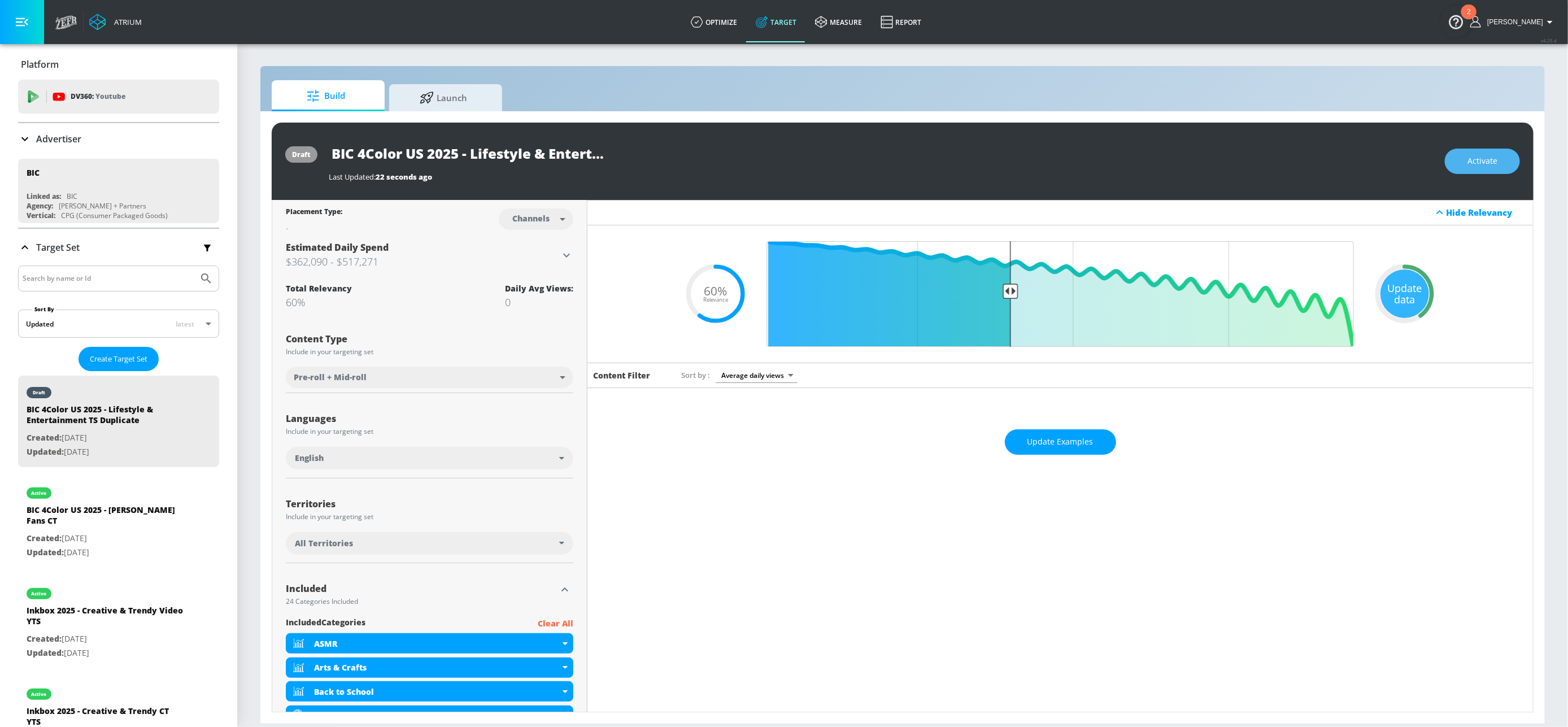
click at [1476, 166] on span "Activate" at bounding box center [1482, 161] width 30 height 14
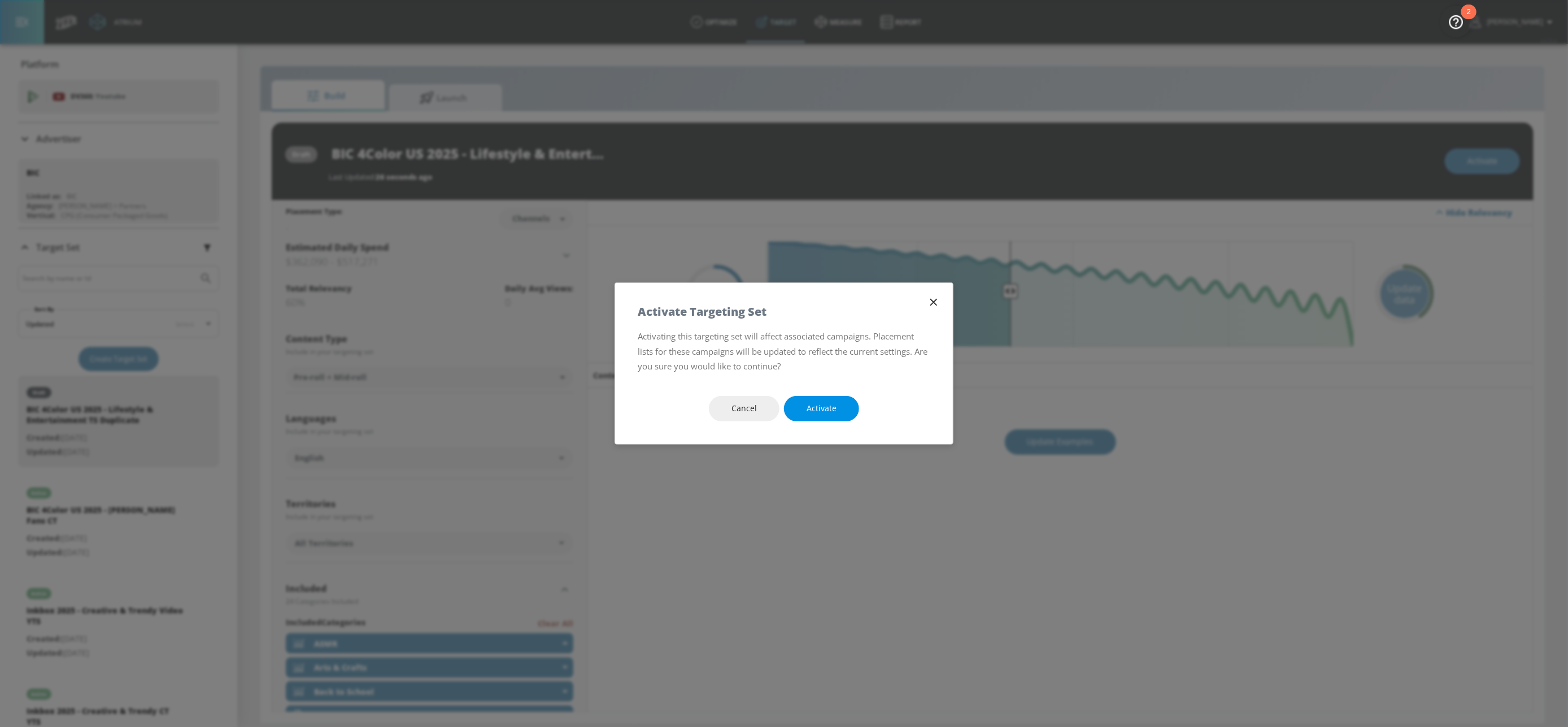
click at [811, 407] on span "Activate" at bounding box center [821, 409] width 30 height 14
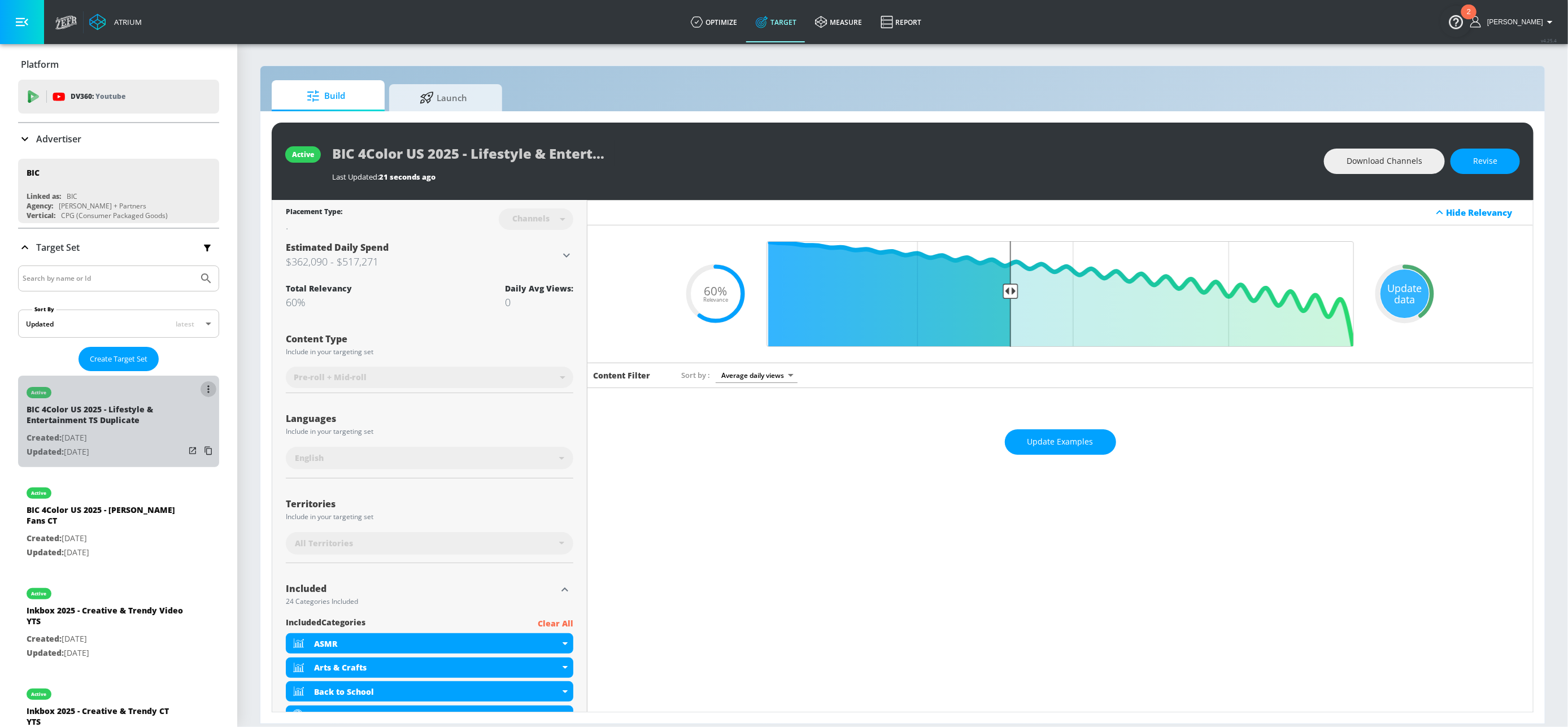
click at [208, 388] on icon "list of Target Set" at bounding box center [209, 389] width 2 height 8
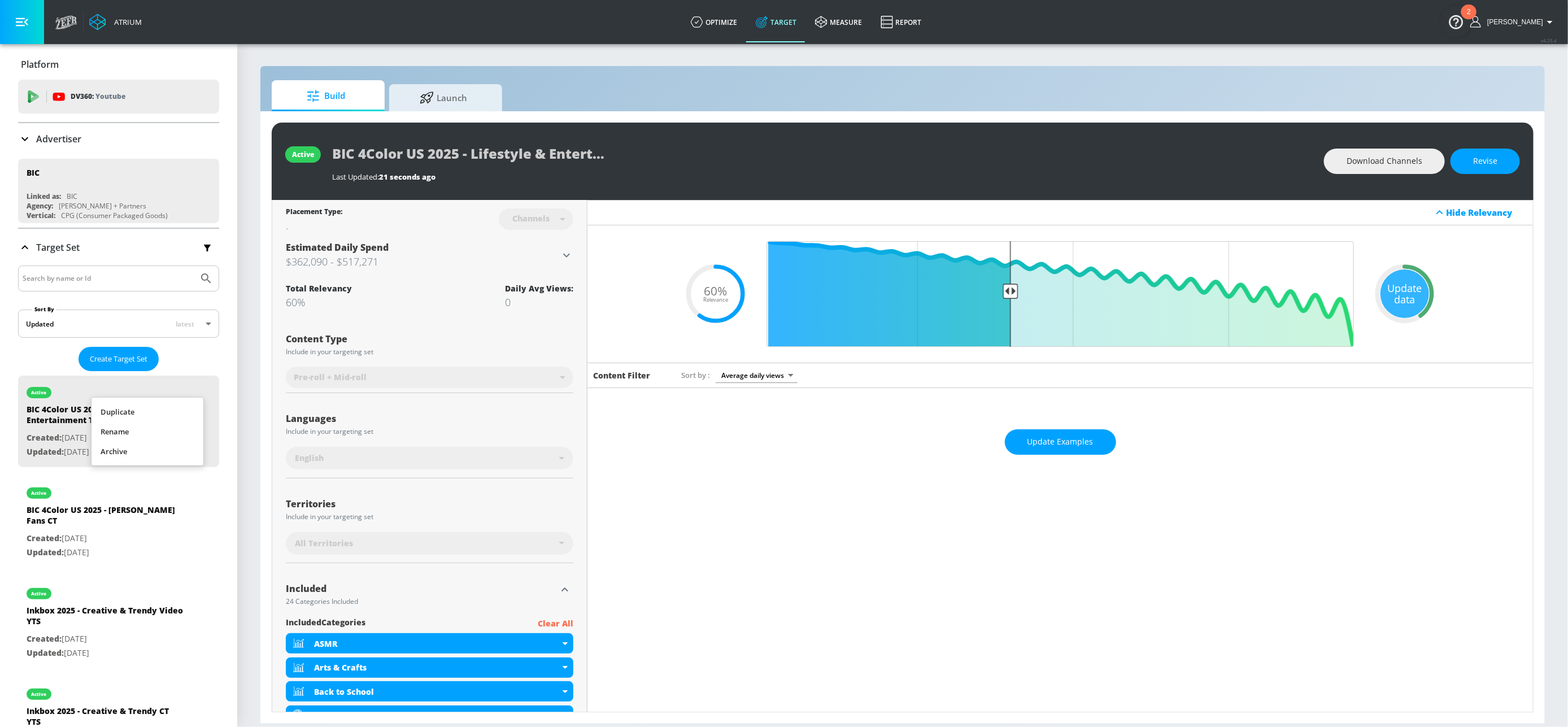
click at [142, 429] on li "Rename" at bounding box center [147, 432] width 112 height 19
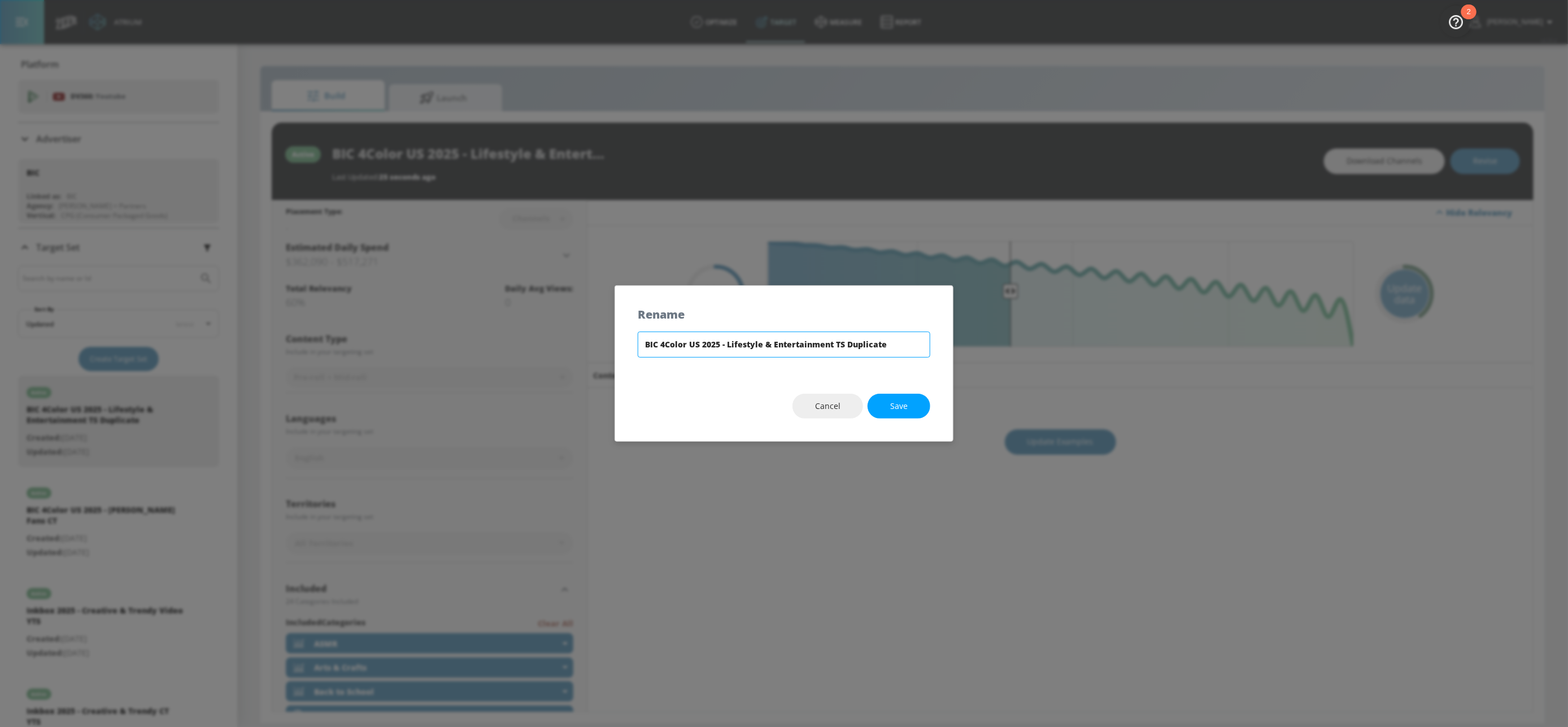
click at [828, 344] on input "BIC 4Color US 2025 - Lifestyle & Entertainment TS Duplicate" at bounding box center [784, 345] width 293 height 26
drag, startPoint x: 835, startPoint y: 344, endPoint x: 945, endPoint y: 346, distance: 110.0
click at [945, 346] on div "BIC 4Color US 2025 - Lifestyle & Entertainment TS Duplicate" at bounding box center [784, 351] width 338 height 40
click at [850, 343] on input "BIC 4Color US 2025 - Lifestyle & Entertainment CT" at bounding box center [784, 345] width 293 height 26
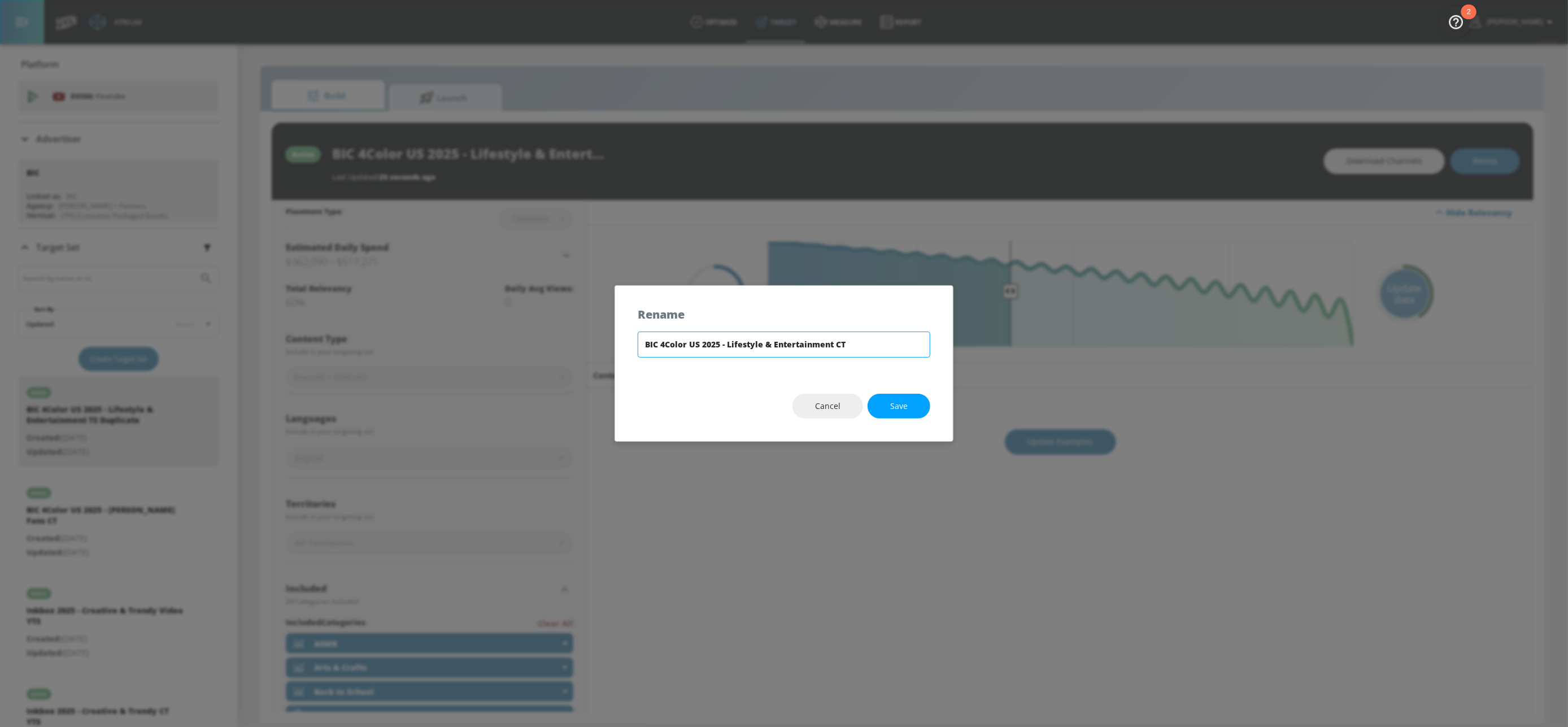
click at [850, 343] on input "BIC 4Color US 2025 - Lifestyle & Entertainment CT" at bounding box center [784, 345] width 293 height 26
type input "BIC 4Color US 2025 - Lifestyle & Entertainment CT"
click at [912, 406] on button "Save" at bounding box center [898, 407] width 63 height 26
type input "BIC 4Color US 2025 - Lifestyle & Entertainment CT"
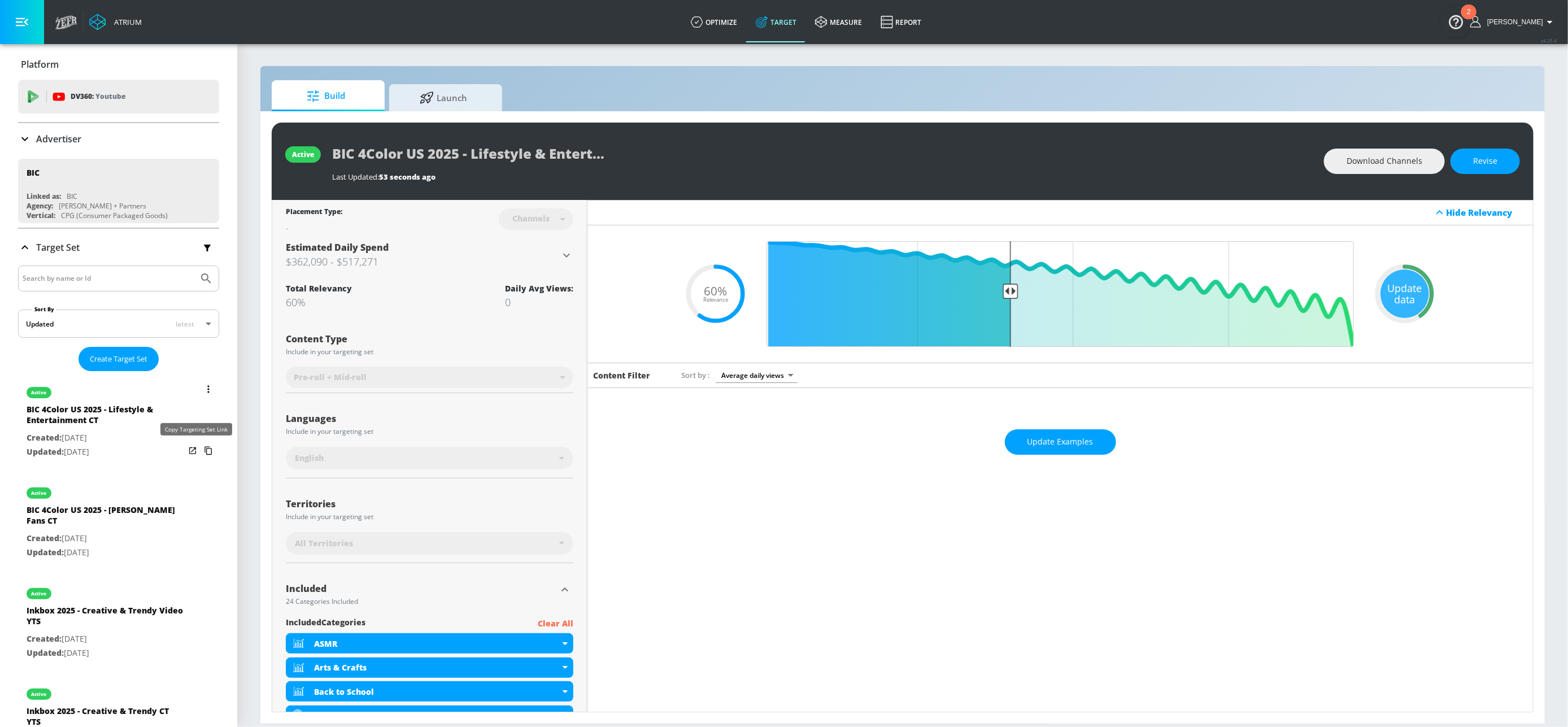
click at [200, 451] on icon "list of Target Set" at bounding box center [209, 451] width 18 height 18
